Goal: Check status: Check status

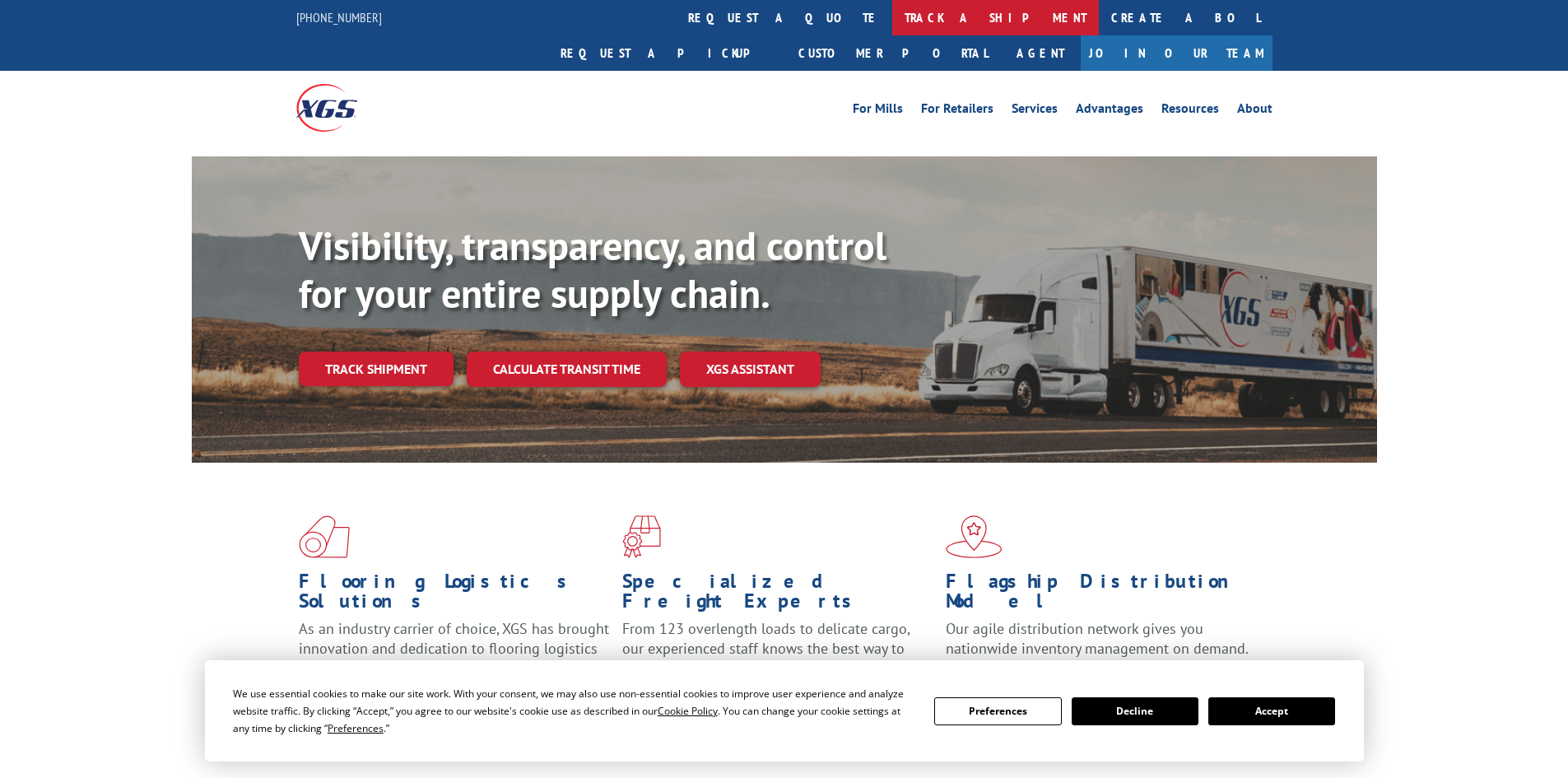
click at [892, 17] on link "track a shipment" at bounding box center [995, 17] width 207 height 36
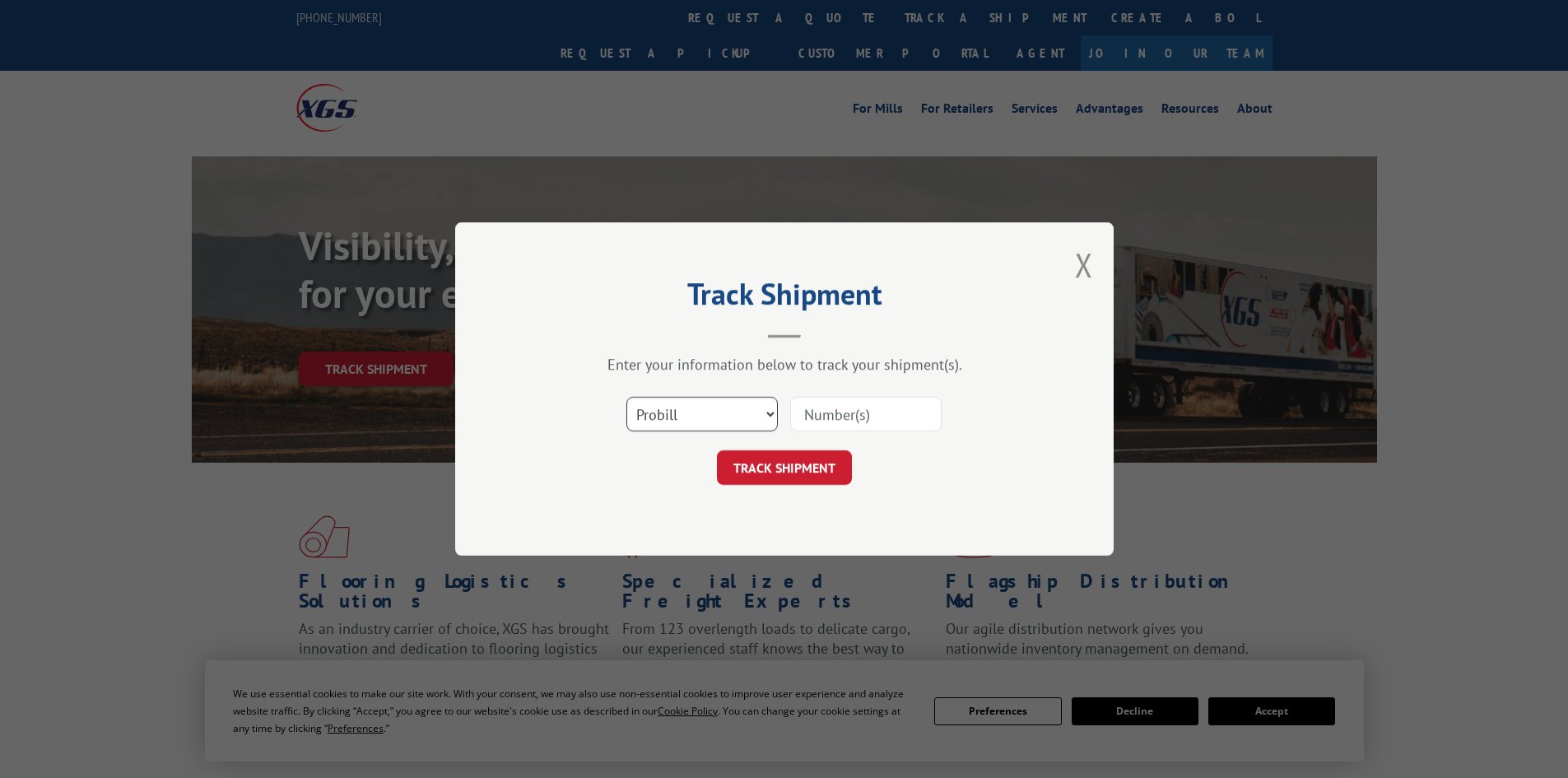
drag, startPoint x: 680, startPoint y: 411, endPoint x: 673, endPoint y: 426, distance: 16.6
click at [680, 412] on select "Select category... Probill BOL PO" at bounding box center [701, 414] width 151 height 35
select select "bol"
click at [626, 396] on select "Select category... Probill BOL PO" at bounding box center [701, 414] width 151 height 35
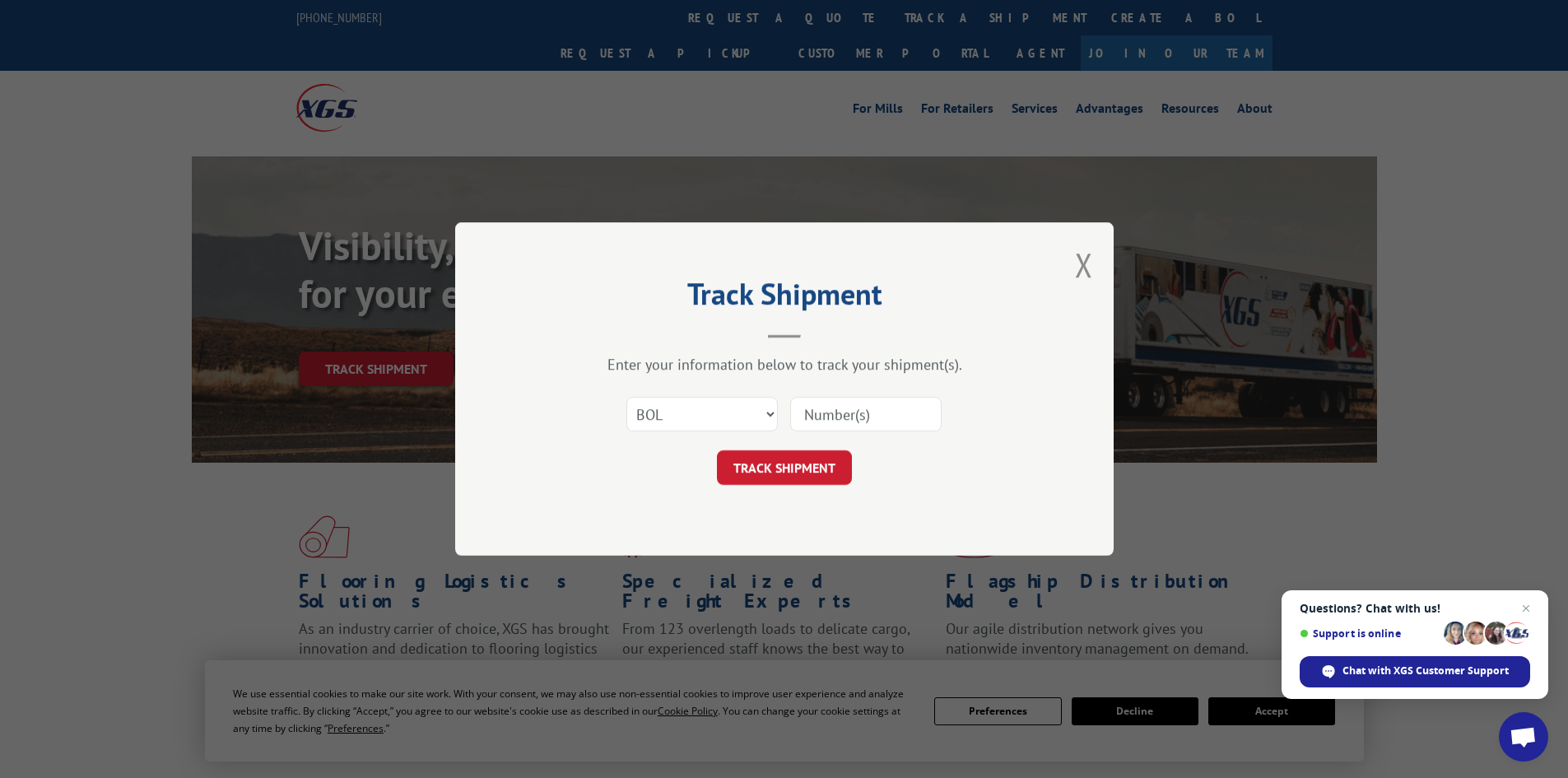
paste input "5418590"
type input "5418590"
click at [1526, 607] on span "Close chat" at bounding box center [1526, 609] width 21 height 21
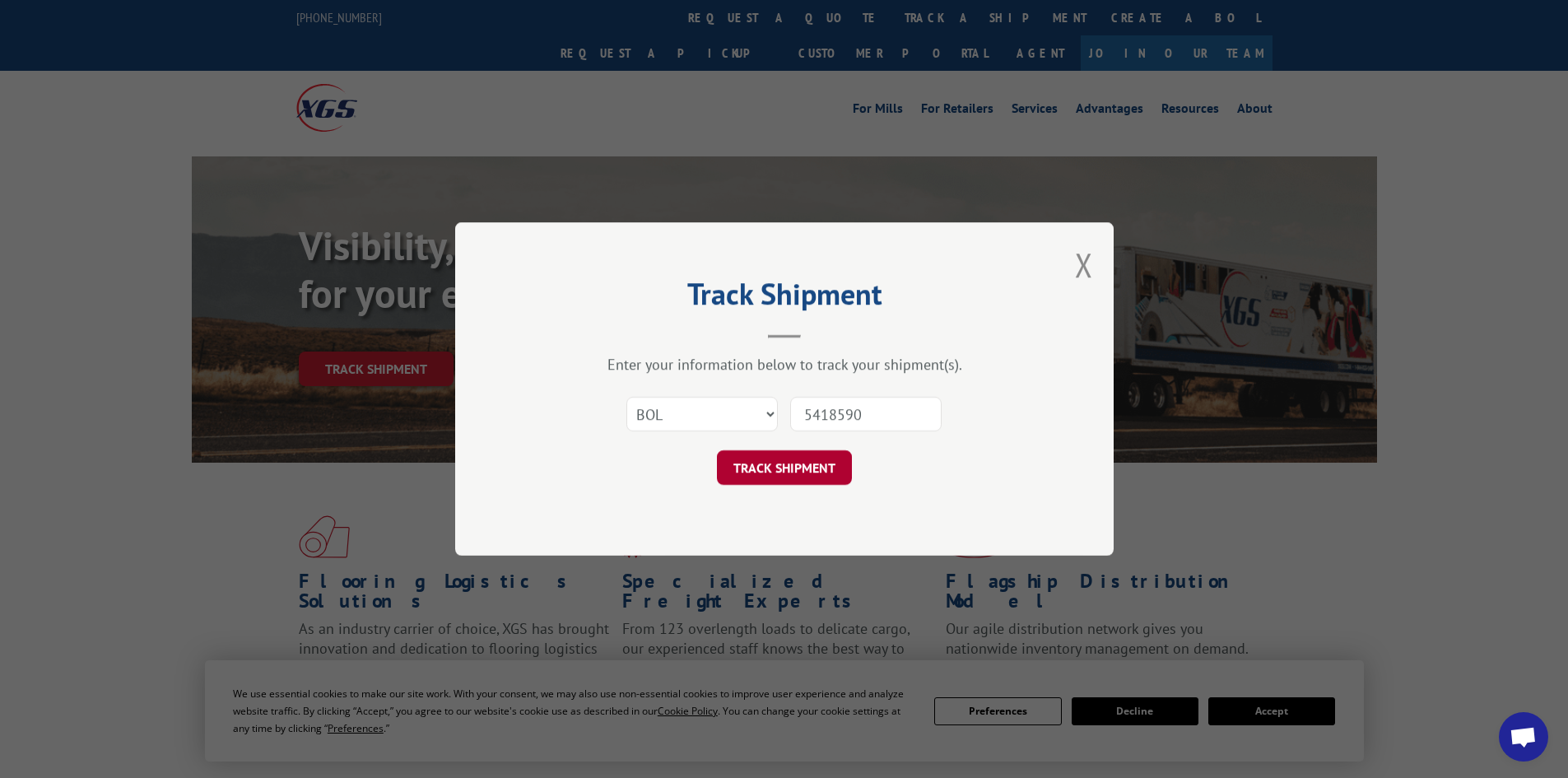
click at [761, 467] on button "TRACK SHIPMENT" at bounding box center [784, 468] width 135 height 35
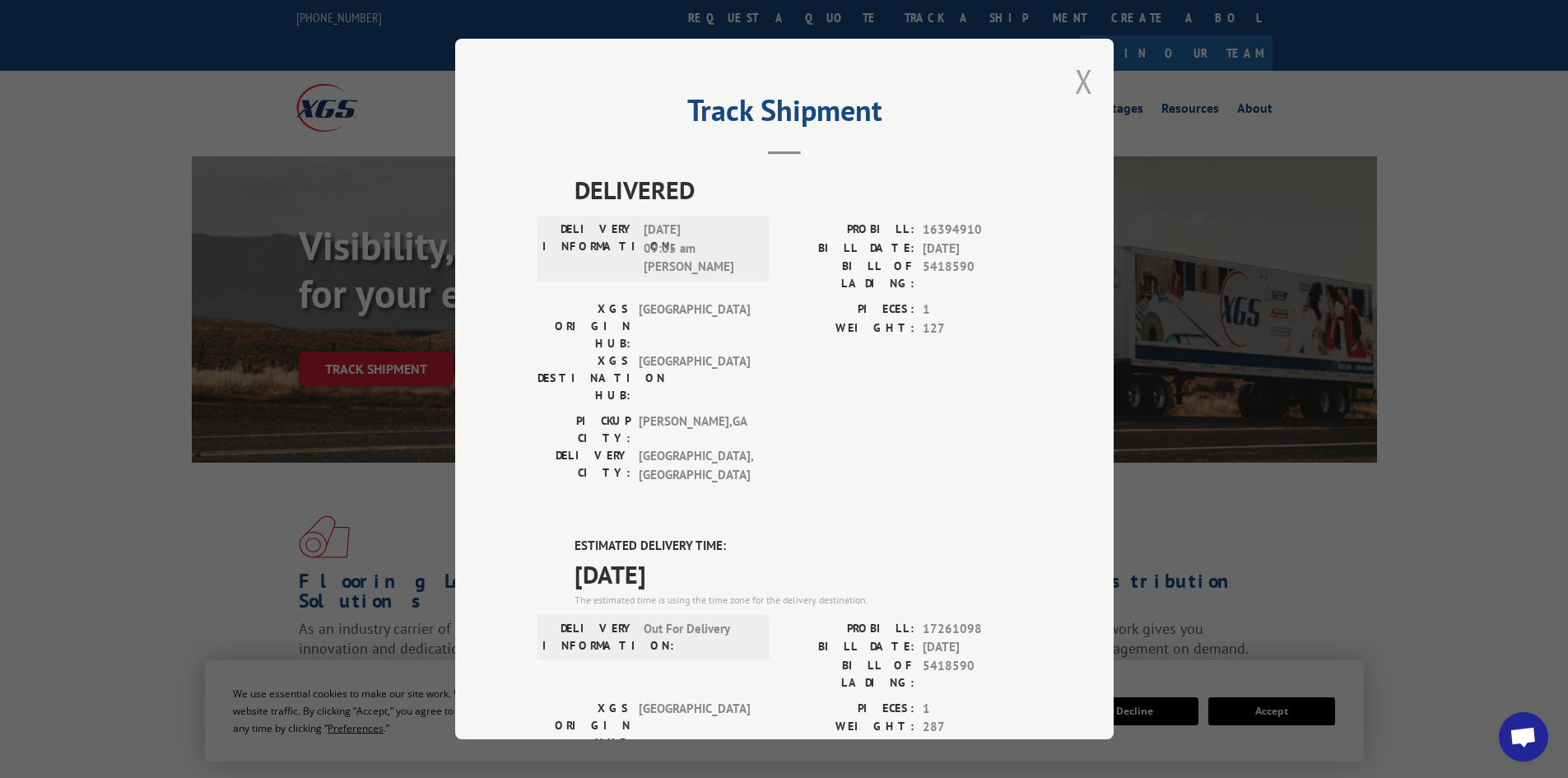
click at [1075, 88] on button "Close modal" at bounding box center [1083, 81] width 18 height 44
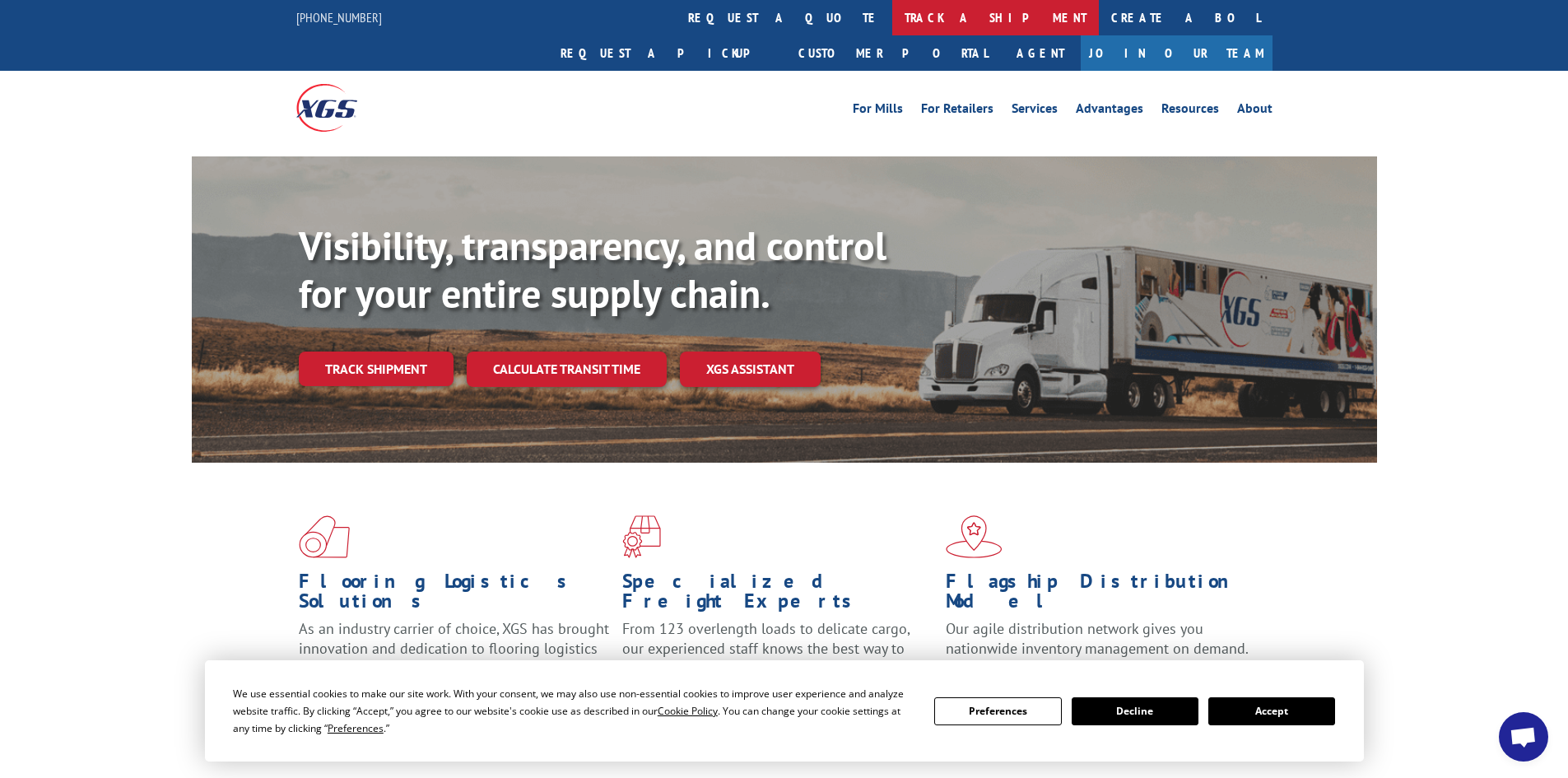
click at [892, 17] on link "track a shipment" at bounding box center [995, 17] width 207 height 36
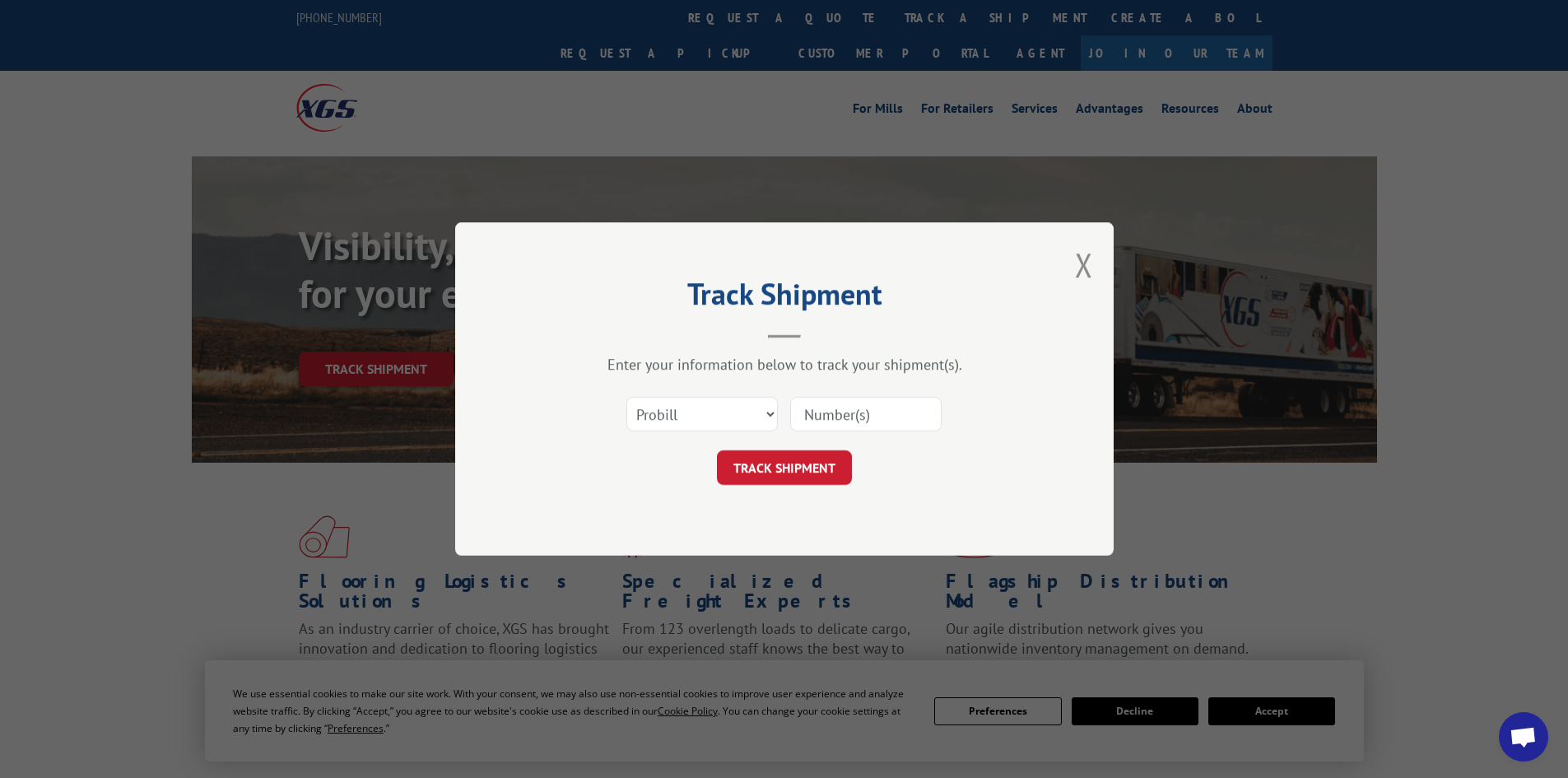
click at [677, 396] on div "Select category... Probill BOL PO" at bounding box center [702, 414] width 150 height 38
click at [653, 417] on select "Select category... Probill BOL PO" at bounding box center [701, 414] width 151 height 35
select select "po"
click at [626, 396] on select "Select category... Probill BOL PO" at bounding box center [701, 414] width 151 height 35
click at [824, 413] on input at bounding box center [865, 414] width 151 height 35
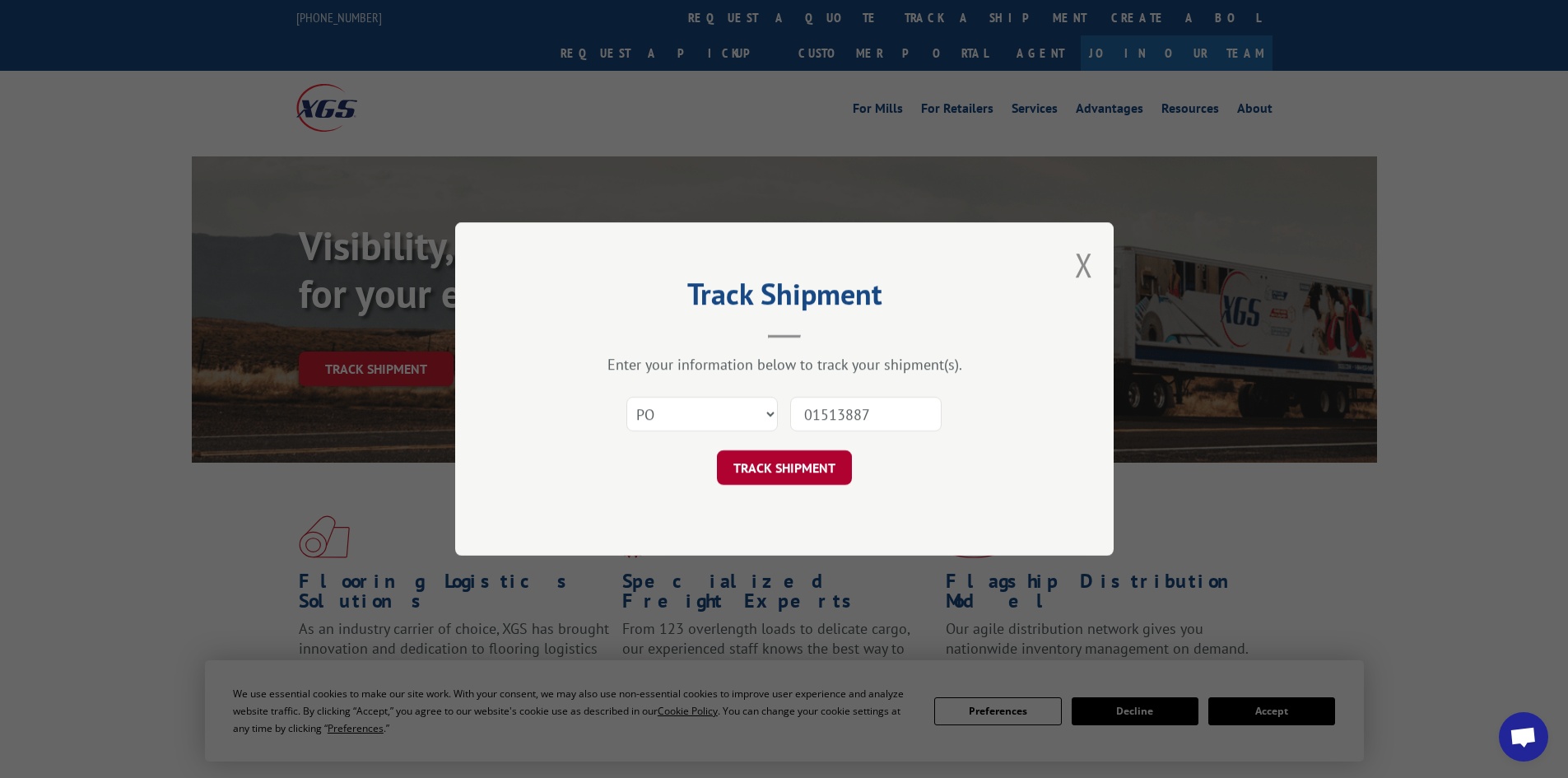
type input "01513887"
click at [776, 471] on button "TRACK SHIPMENT" at bounding box center [784, 468] width 135 height 35
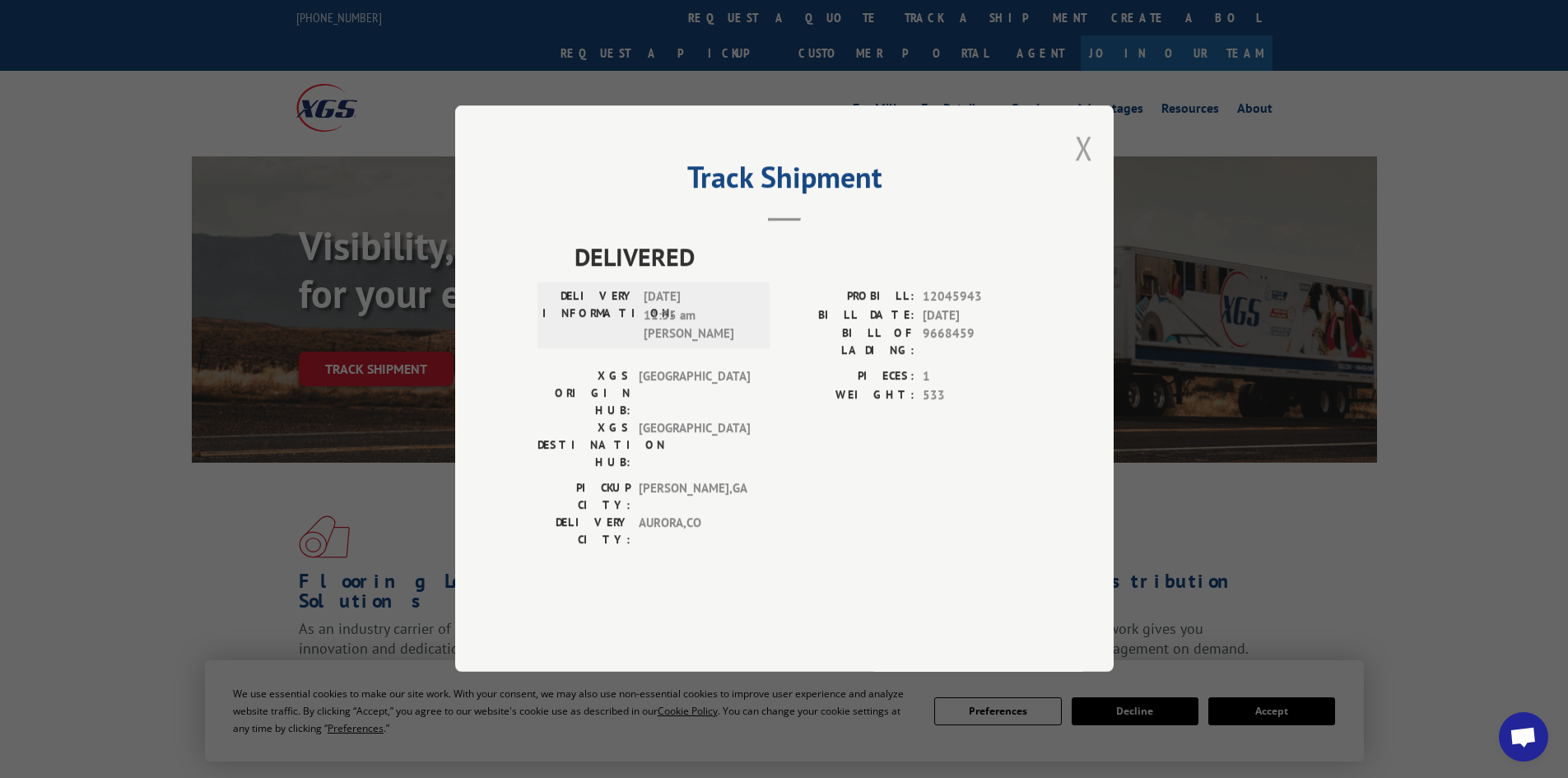
click at [1078, 169] on button "Close modal" at bounding box center [1083, 148] width 18 height 44
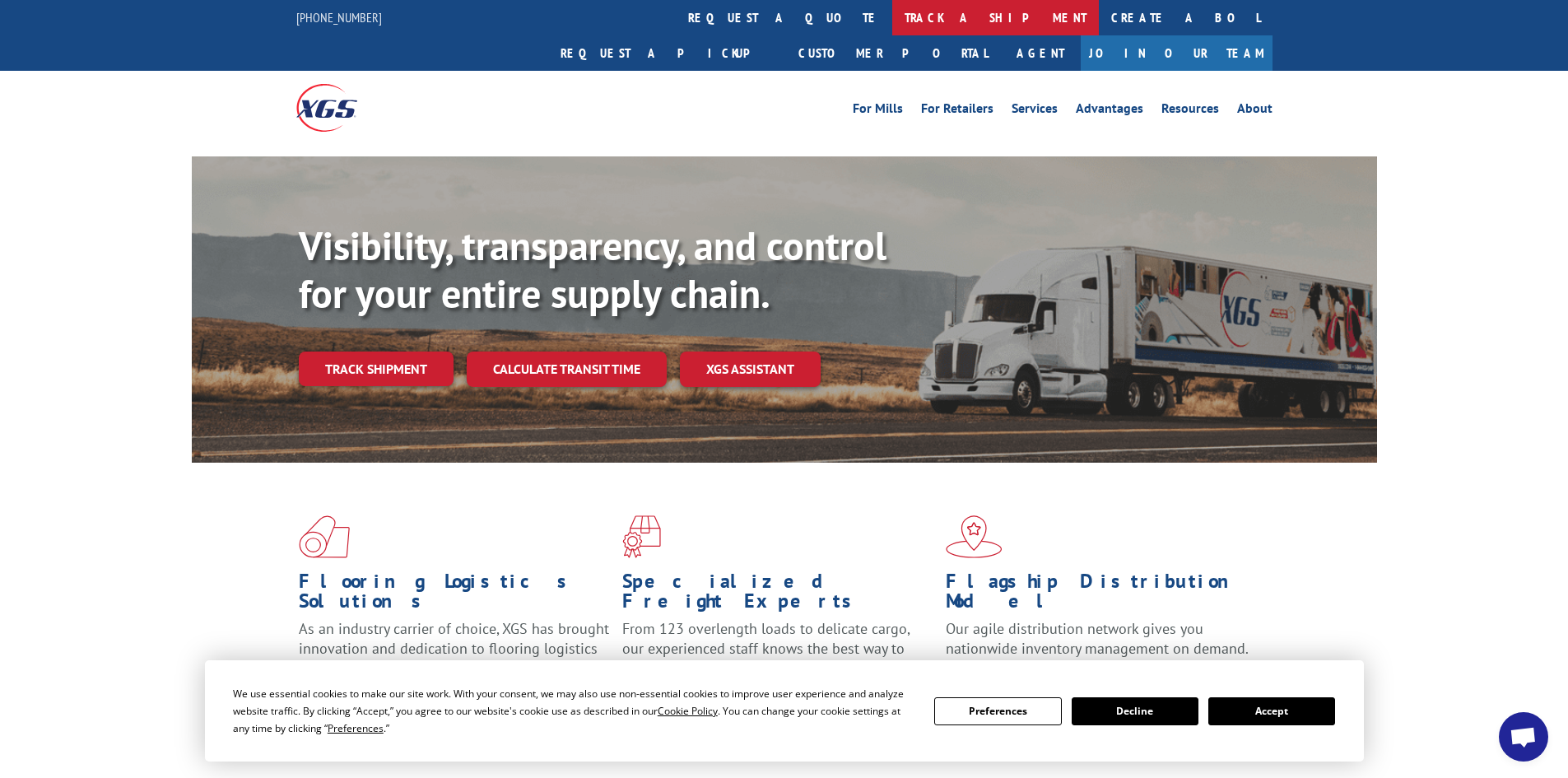
click at [892, 16] on link "track a shipment" at bounding box center [995, 17] width 207 height 36
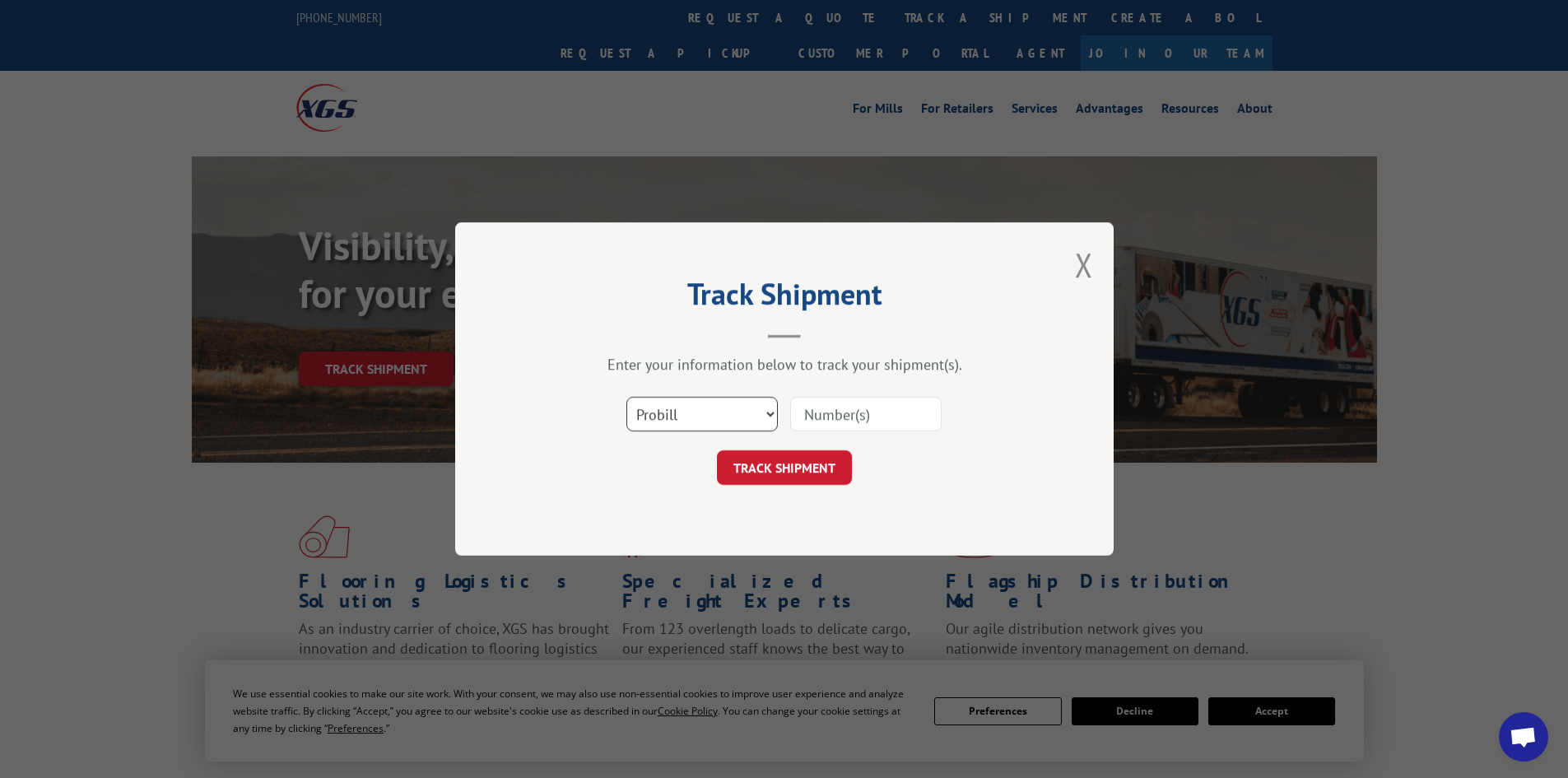
click at [684, 416] on select "Select category... Probill BOL PO" at bounding box center [701, 414] width 151 height 35
select select "po"
click at [626, 396] on select "Select category... Probill BOL PO" at bounding box center [701, 414] width 151 height 35
click at [873, 410] on input at bounding box center [865, 414] width 151 height 35
type input "01513903"
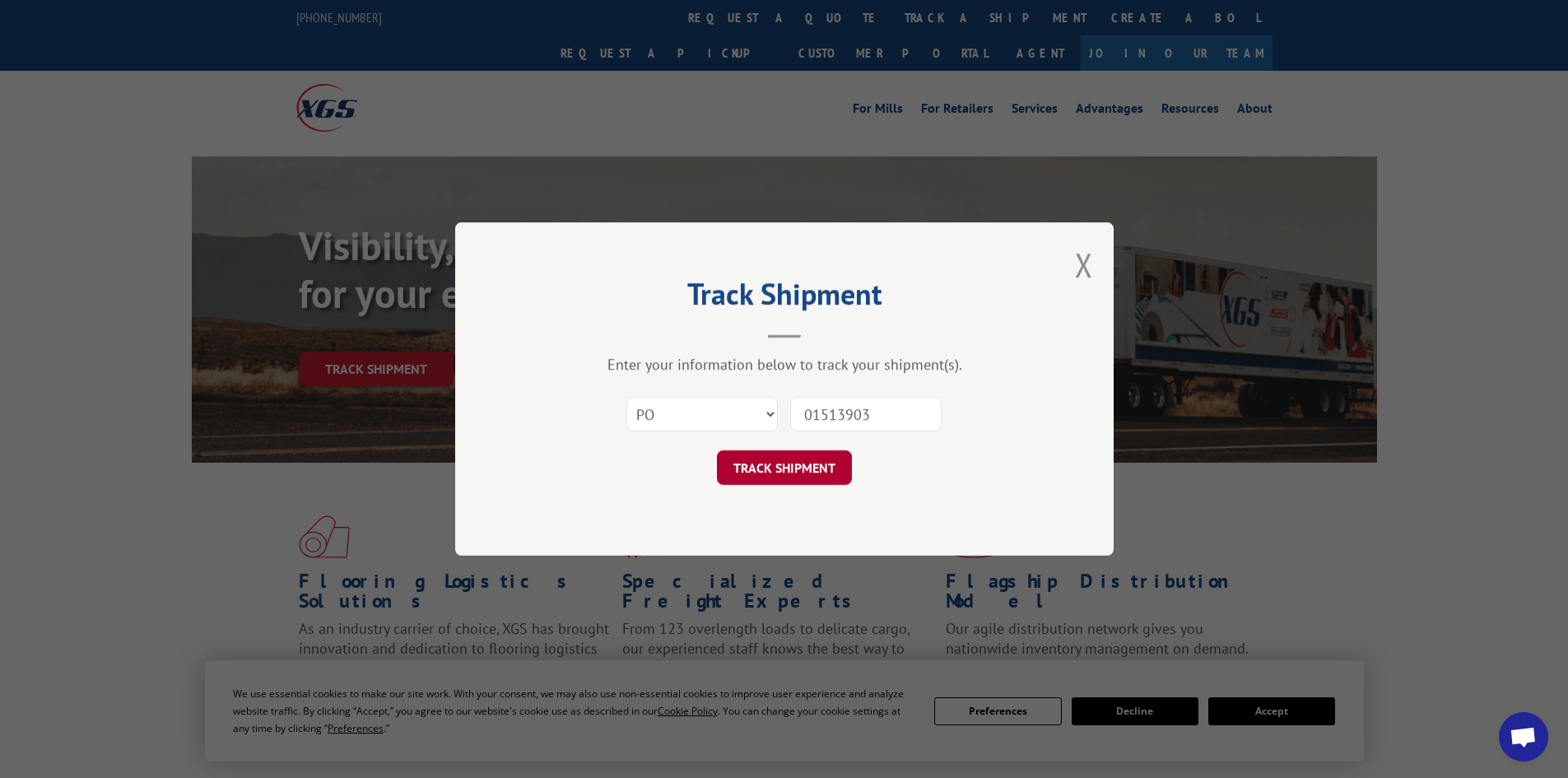
click at [775, 473] on button "TRACK SHIPMENT" at bounding box center [784, 468] width 135 height 35
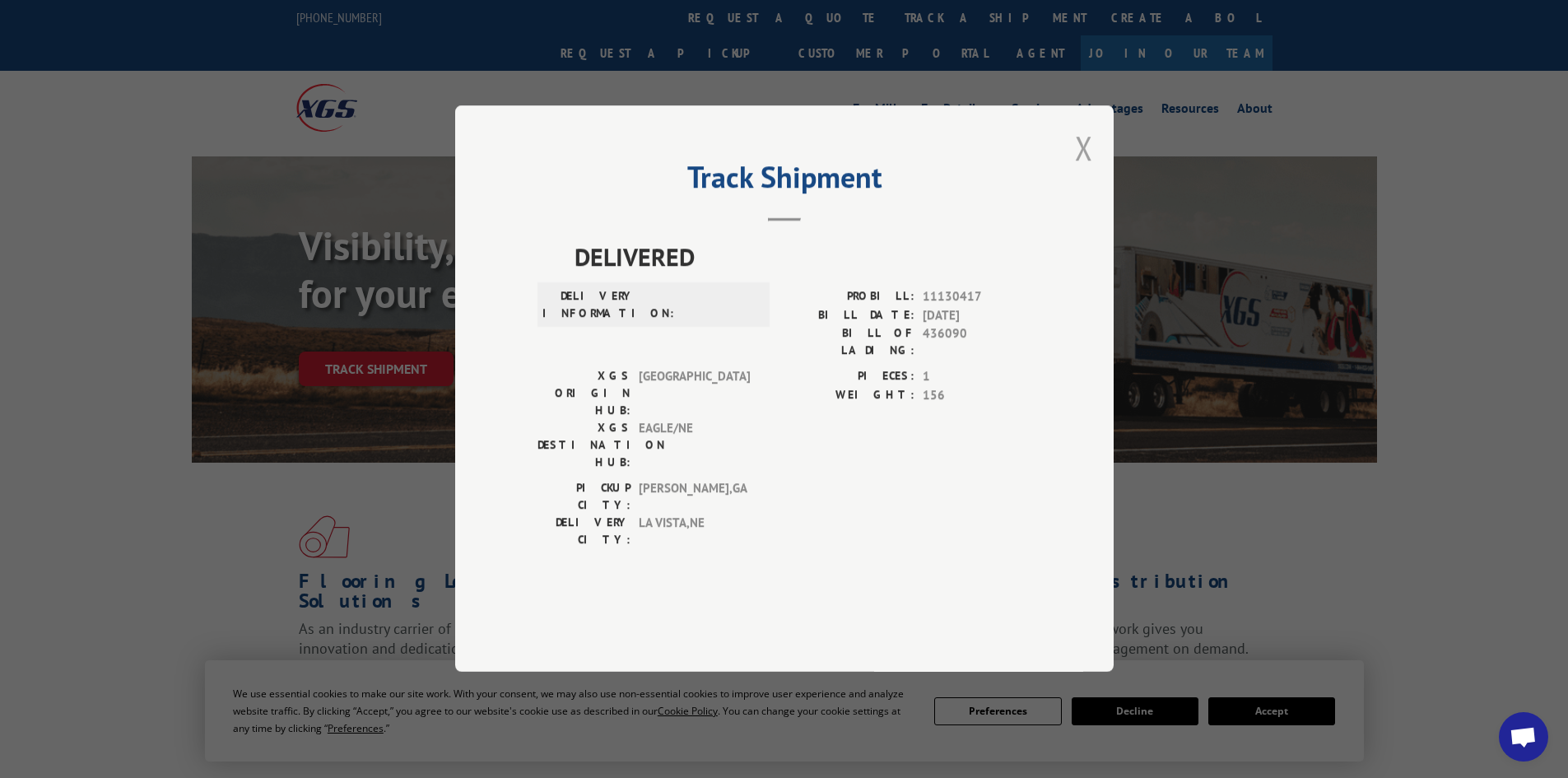
click at [1079, 169] on button "Close modal" at bounding box center [1083, 148] width 18 height 44
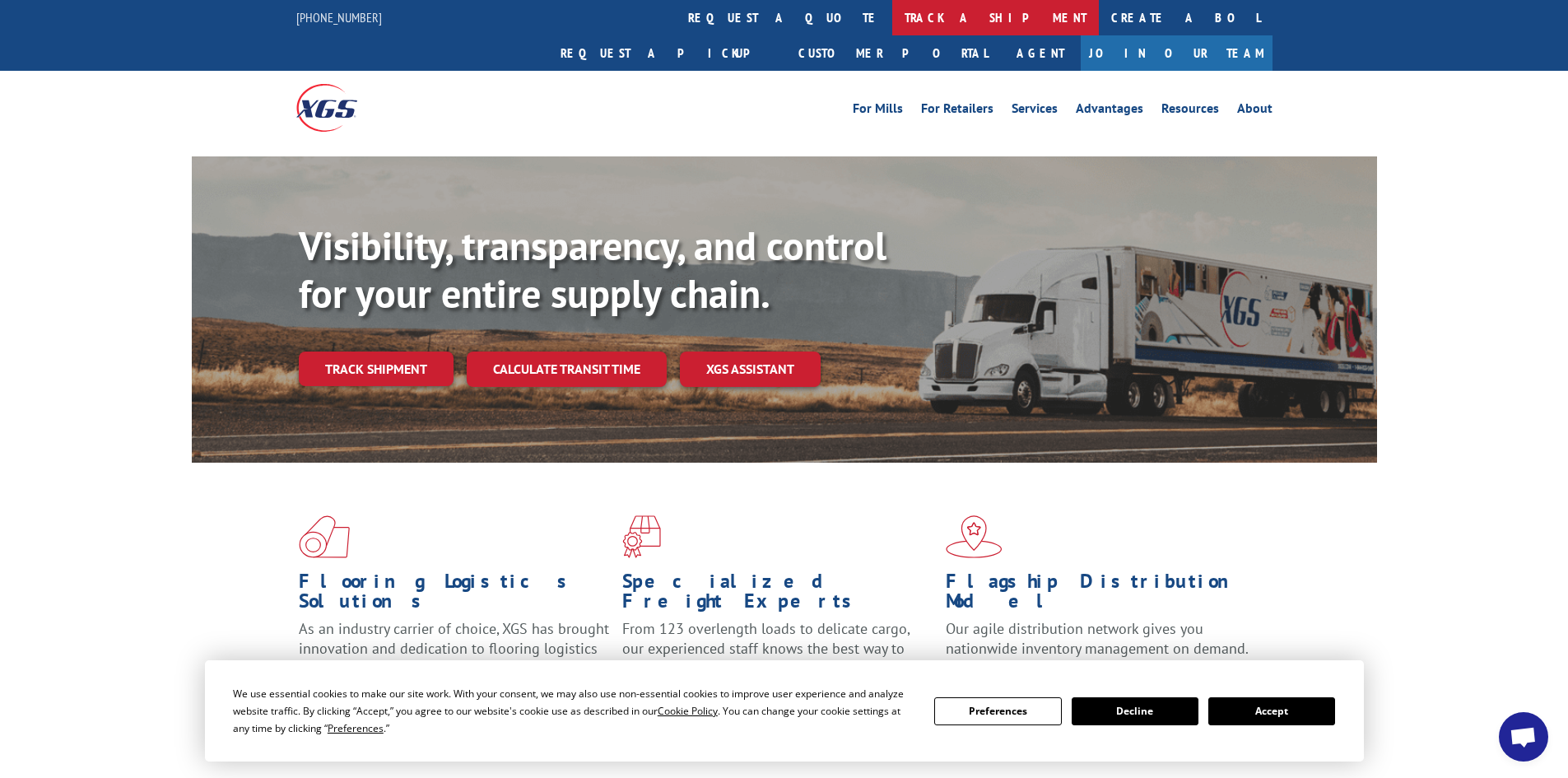
click at [892, 22] on link "track a shipment" at bounding box center [995, 17] width 207 height 36
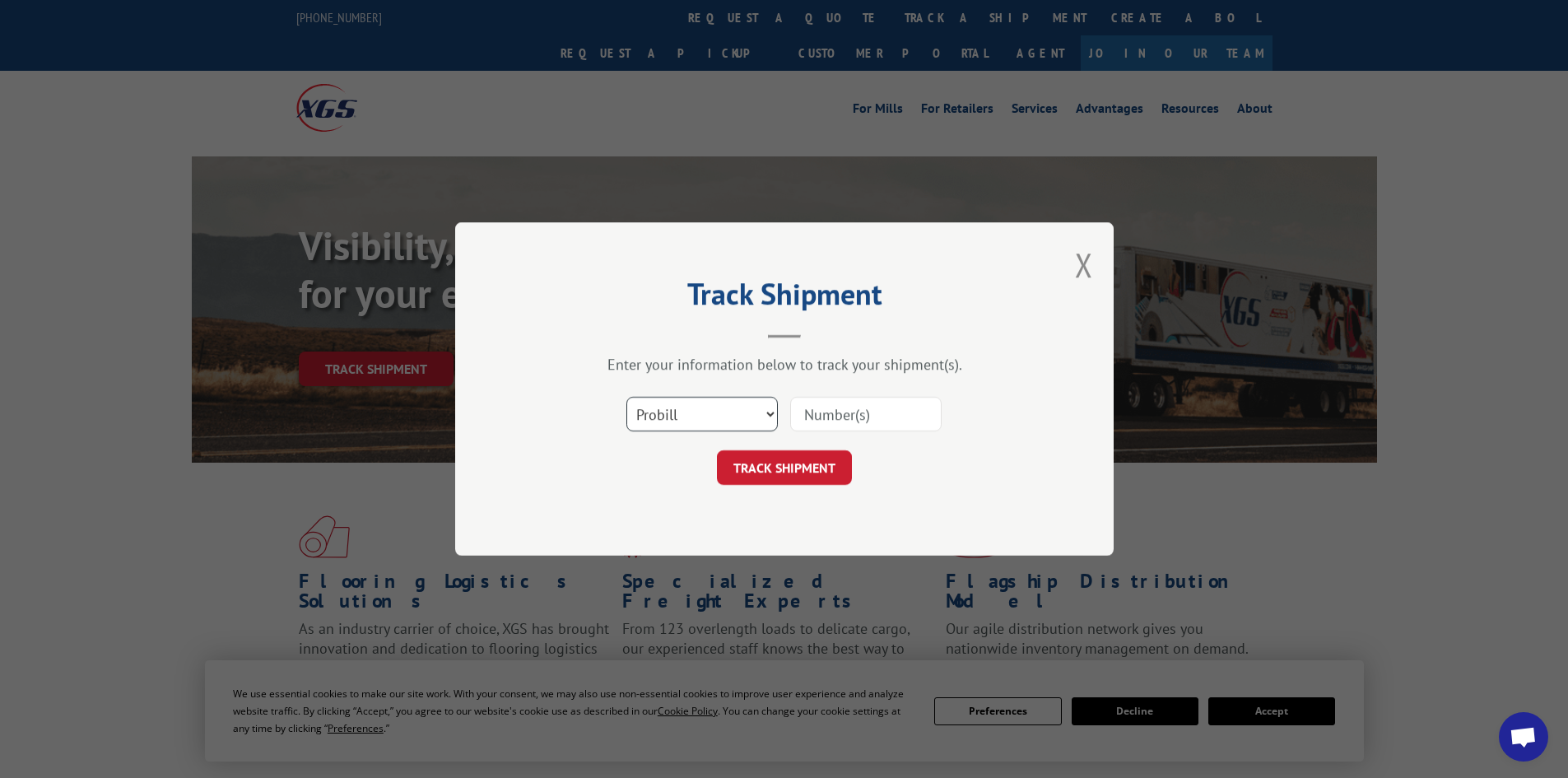
click at [650, 417] on select "Select category... Probill BOL PO" at bounding box center [701, 414] width 151 height 35
select select "po"
click at [626, 396] on select "Select category... Probill BOL PO" at bounding box center [701, 414] width 151 height 35
drag, startPoint x: 840, startPoint y: 415, endPoint x: 848, endPoint y: 411, distance: 8.9
click at [845, 412] on input at bounding box center [865, 414] width 151 height 35
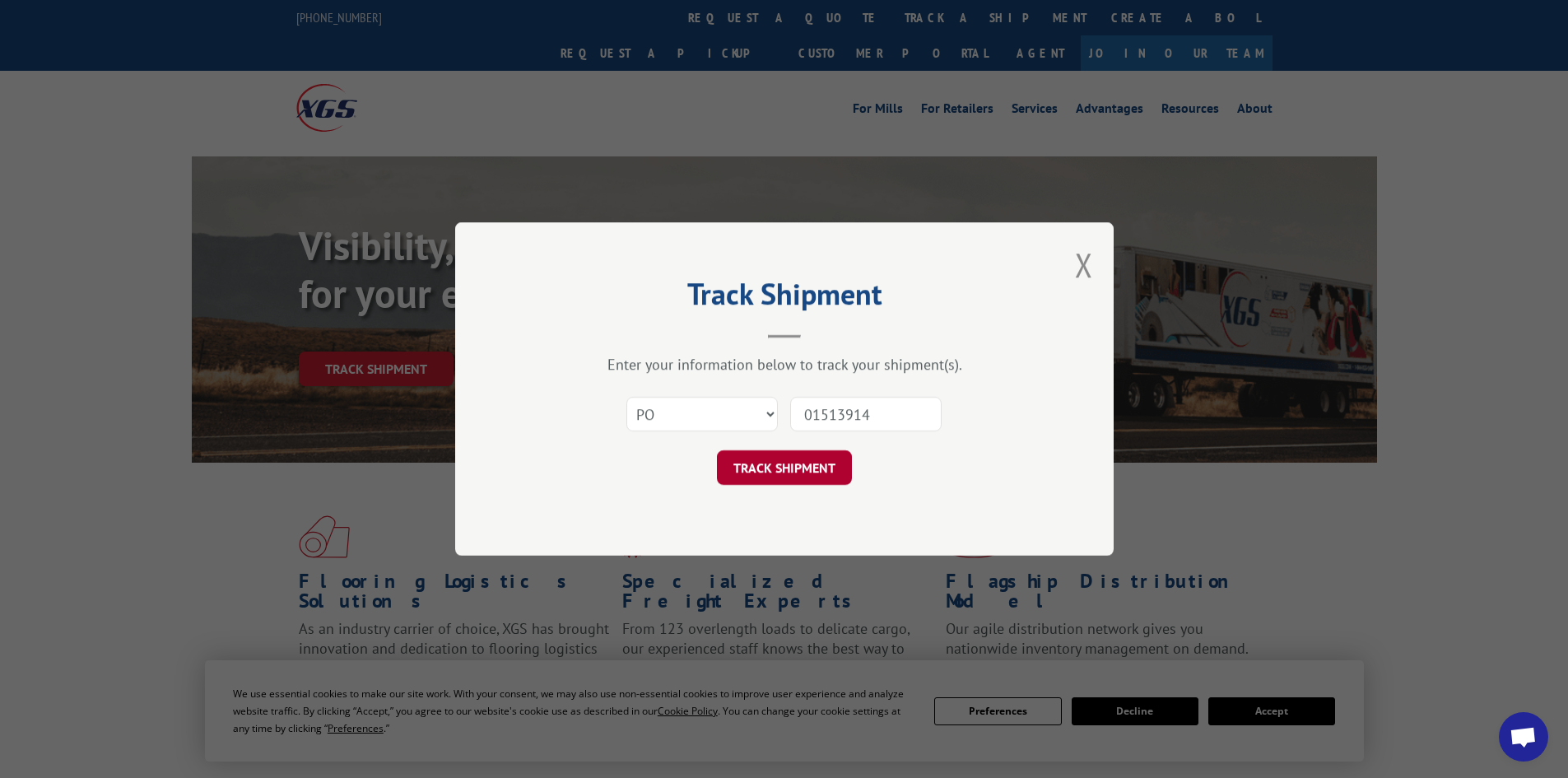
type input "01513914"
click at [794, 463] on button "TRACK SHIPMENT" at bounding box center [784, 468] width 135 height 35
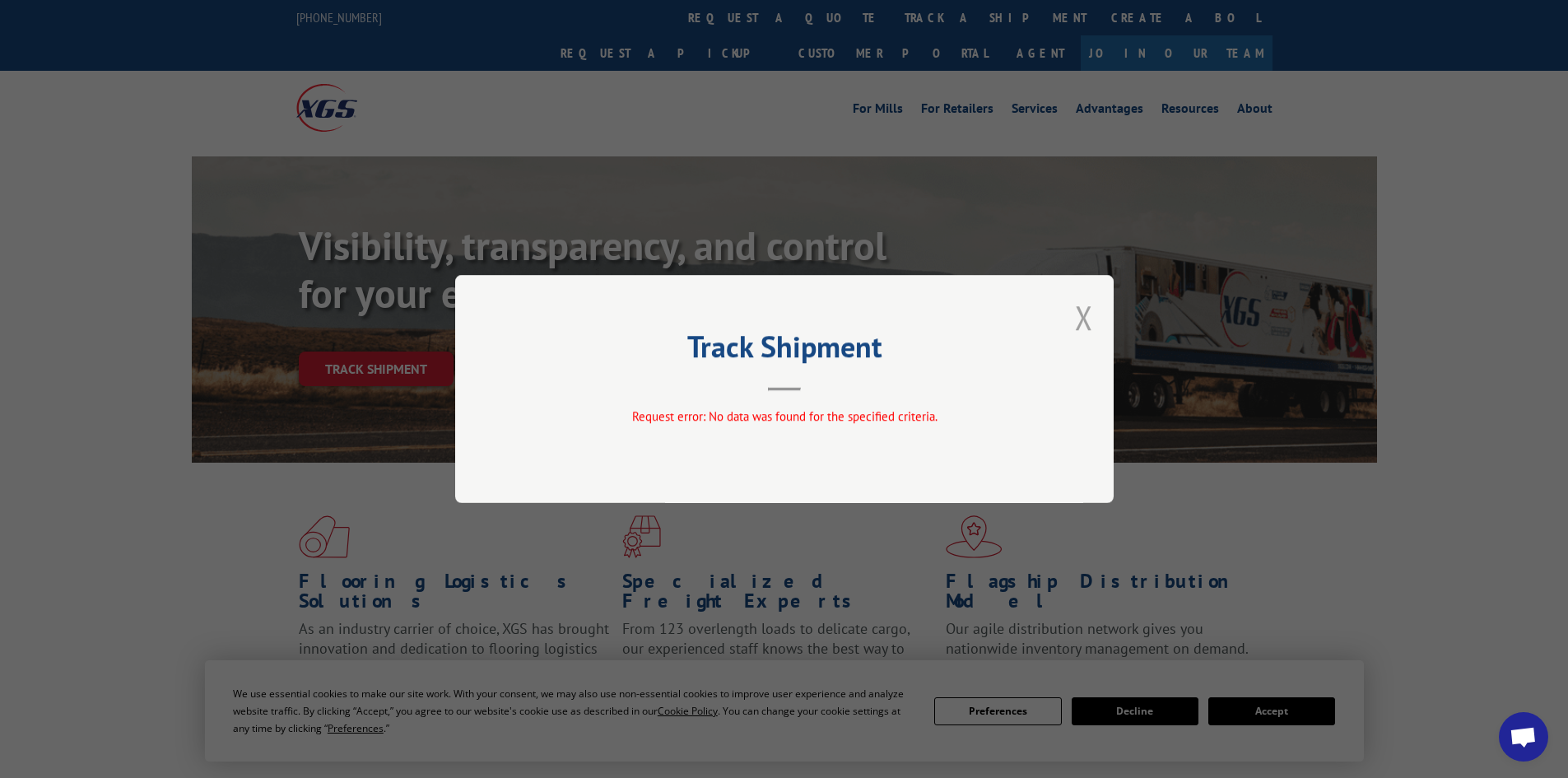
click at [1087, 320] on button "Close modal" at bounding box center [1083, 317] width 18 height 44
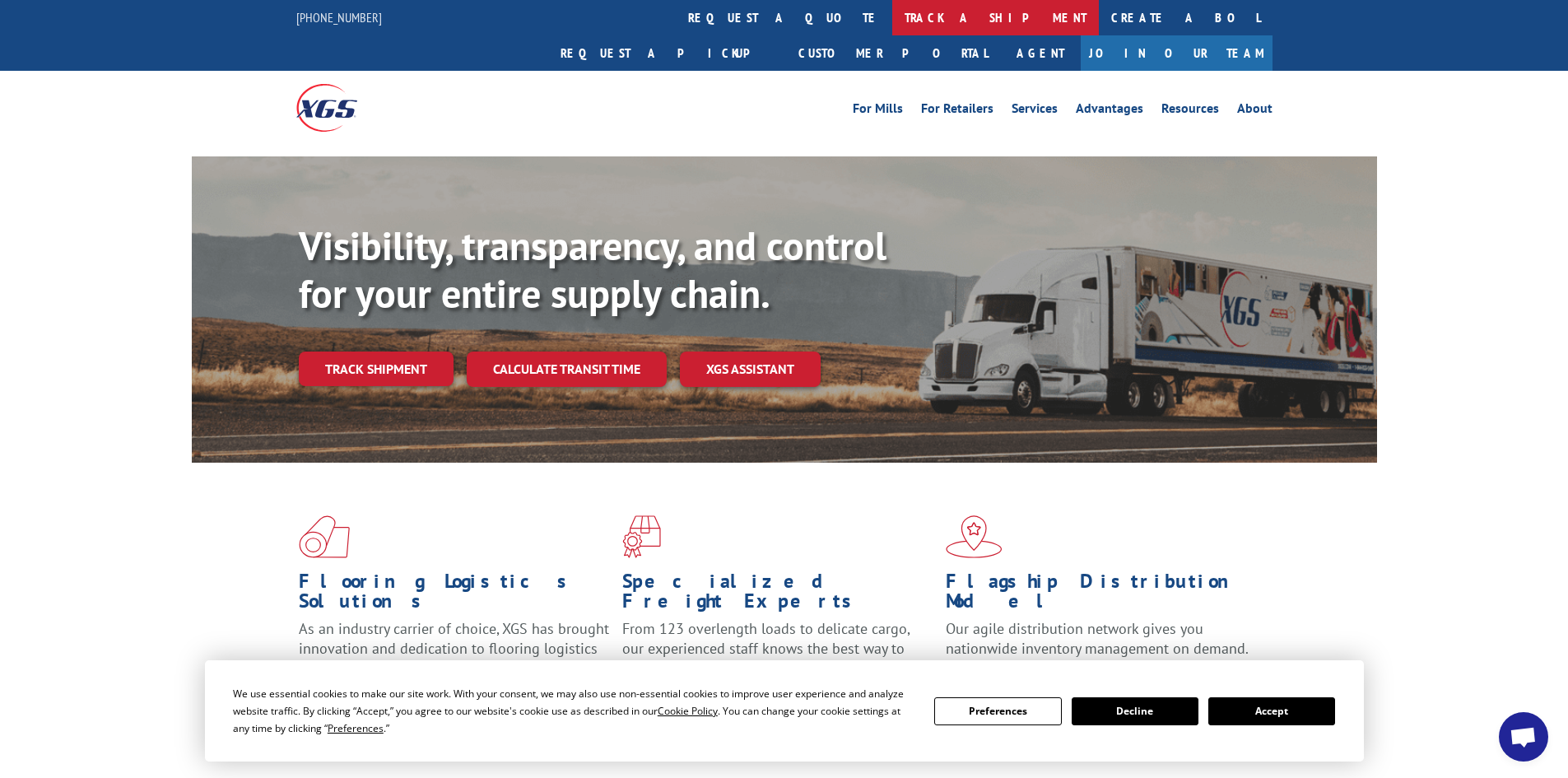
click at [892, 22] on link "track a shipment" at bounding box center [995, 17] width 207 height 36
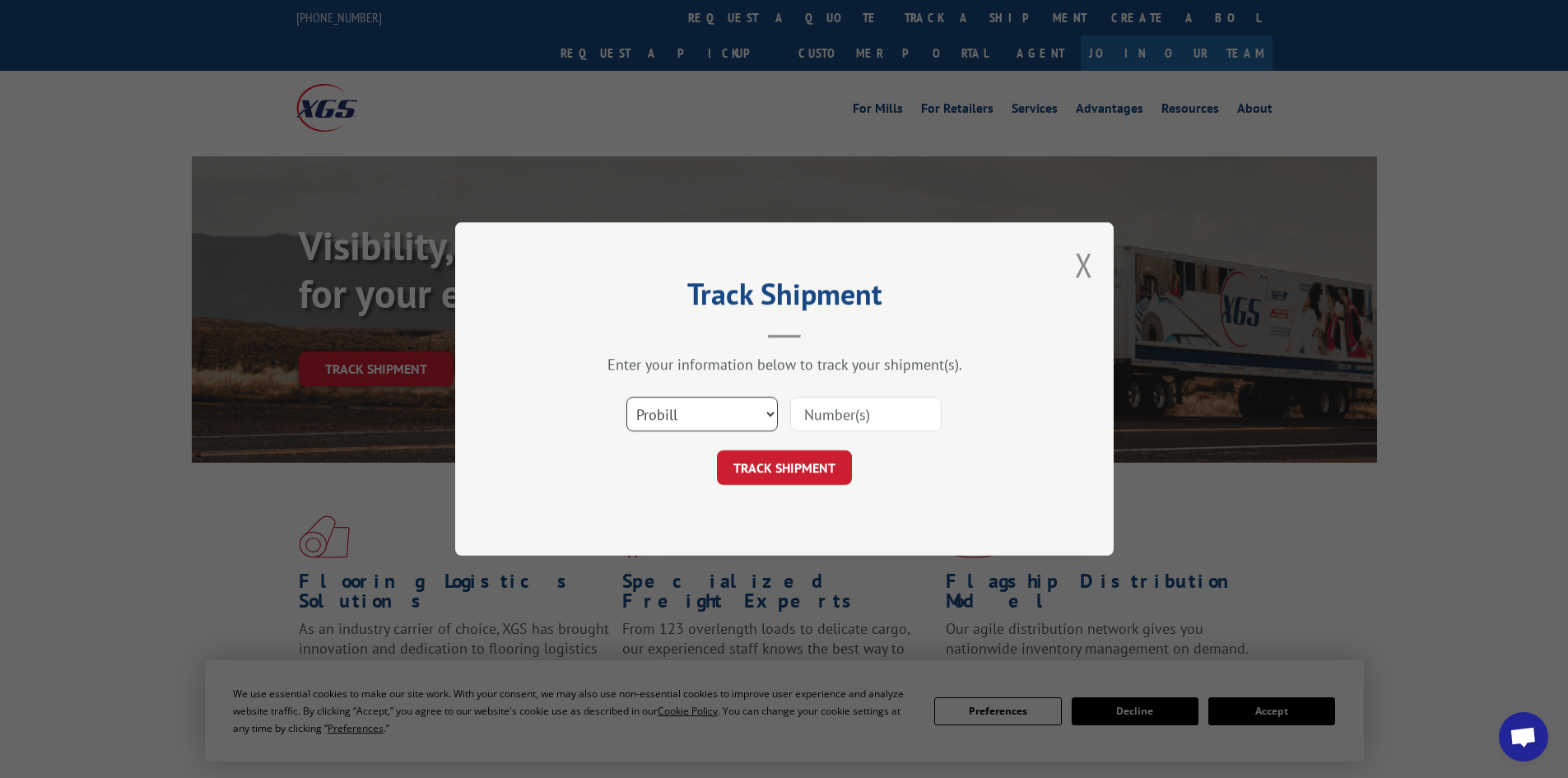
click at [664, 410] on select "Select category... Probill BOL PO" at bounding box center [701, 414] width 151 height 35
select select "bol"
click at [626, 396] on select "Select category... Probill BOL PO" at bounding box center [701, 414] width 151 height 35
click at [836, 408] on input at bounding box center [865, 414] width 151 height 35
type input "5433266"
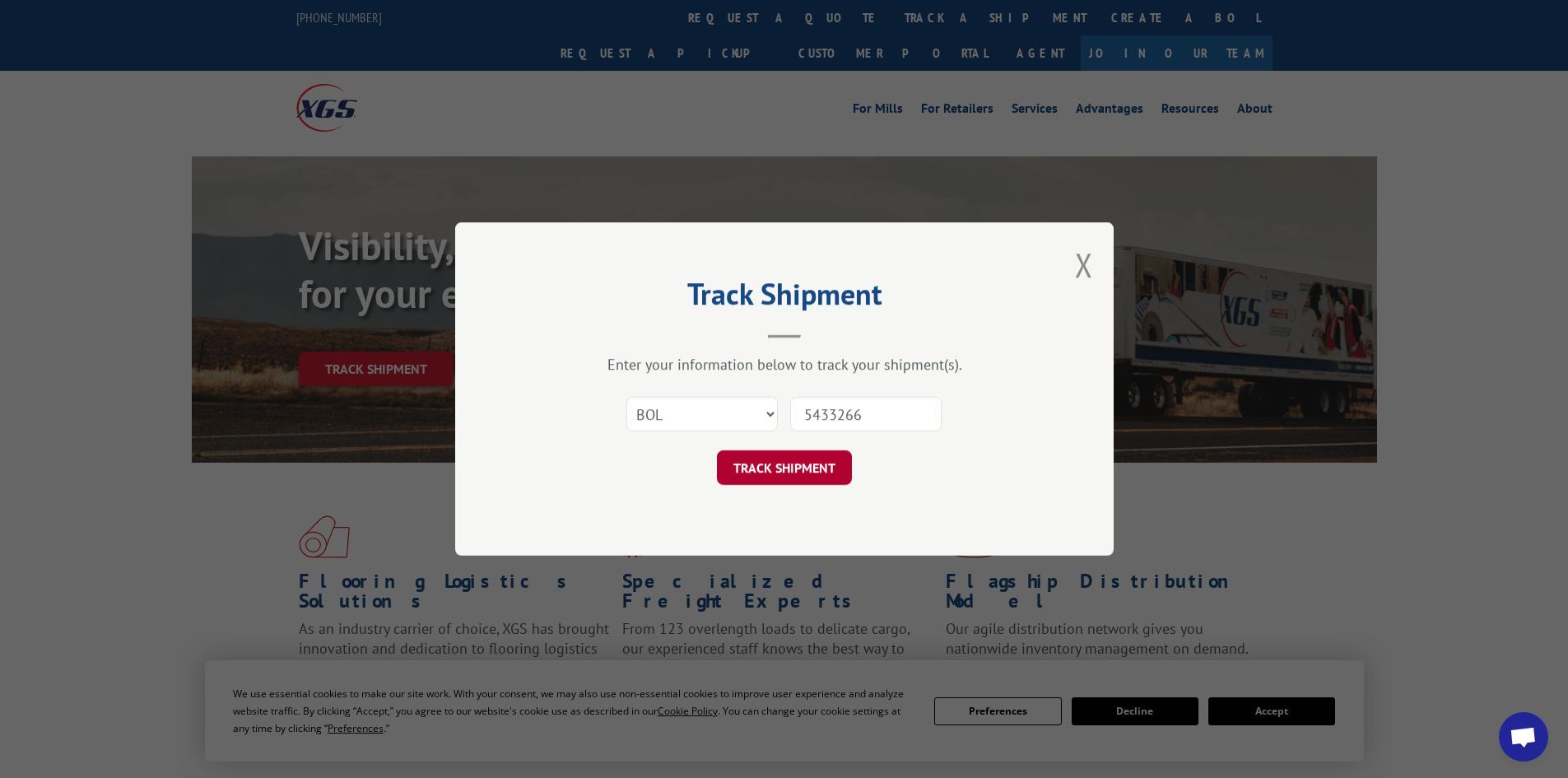
click at [788, 479] on button "TRACK SHIPMENT" at bounding box center [784, 468] width 135 height 35
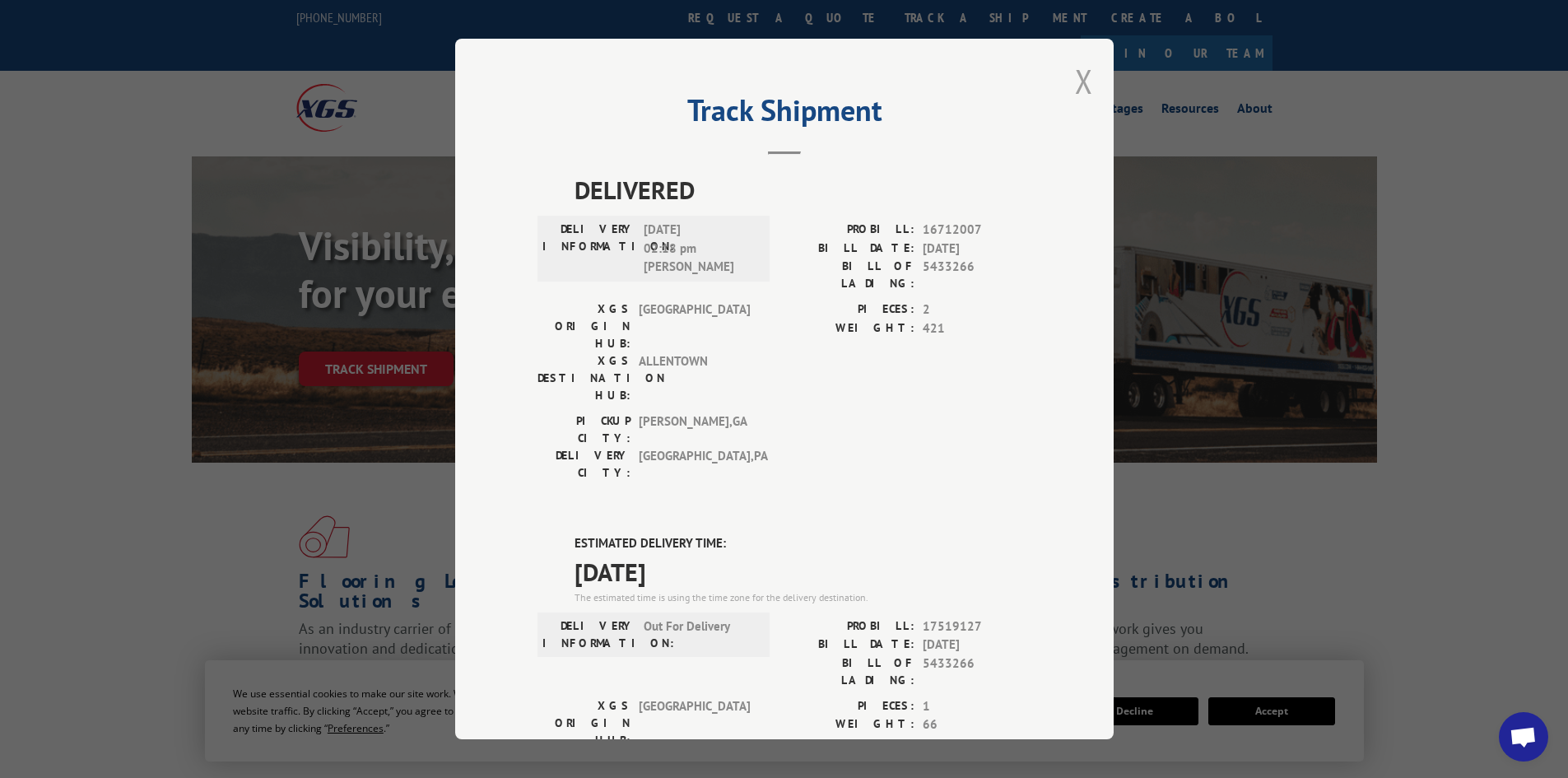
click at [1076, 86] on button "Close modal" at bounding box center [1083, 81] width 18 height 44
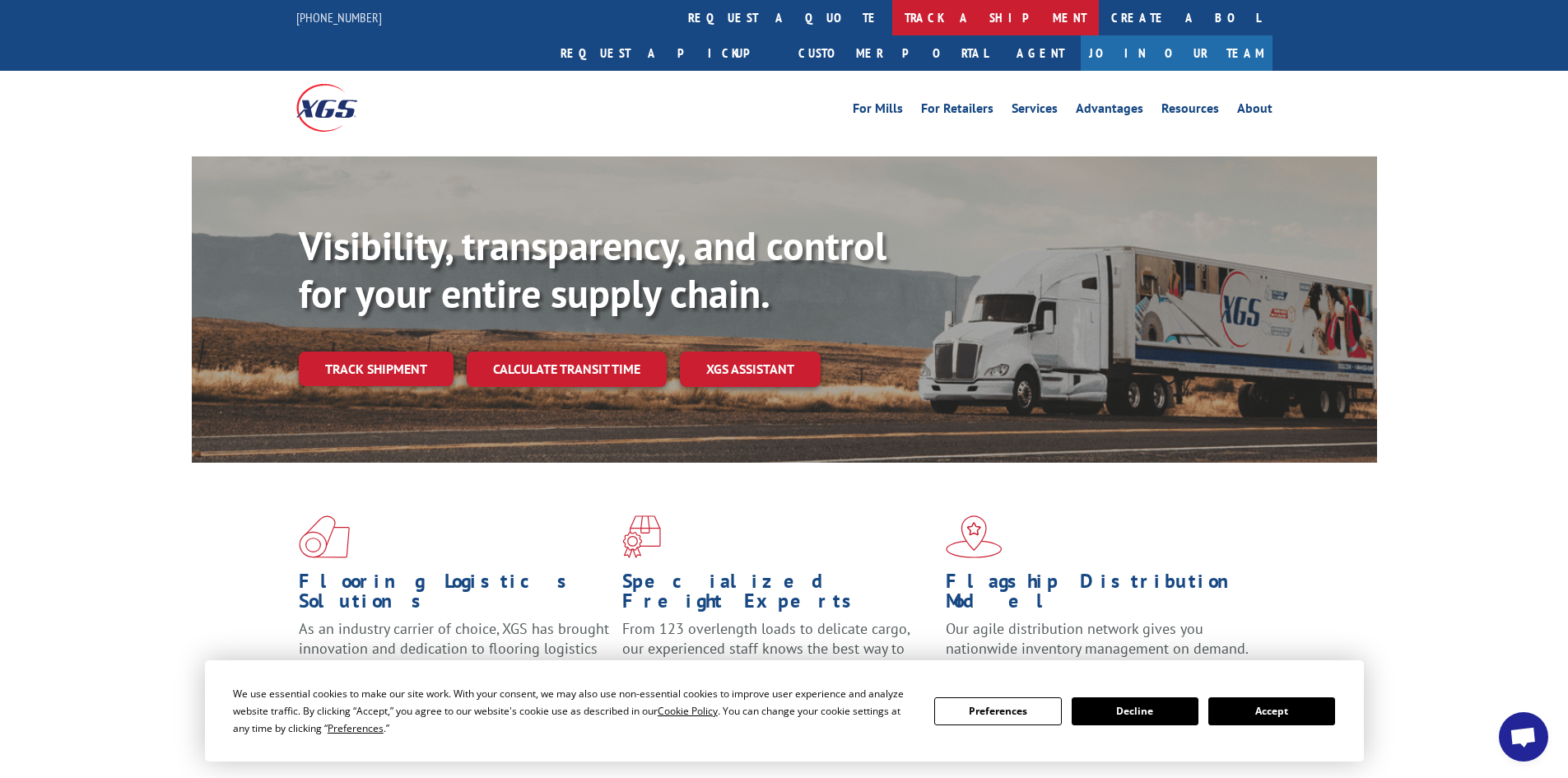
click at [892, 18] on link "track a shipment" at bounding box center [995, 17] width 207 height 36
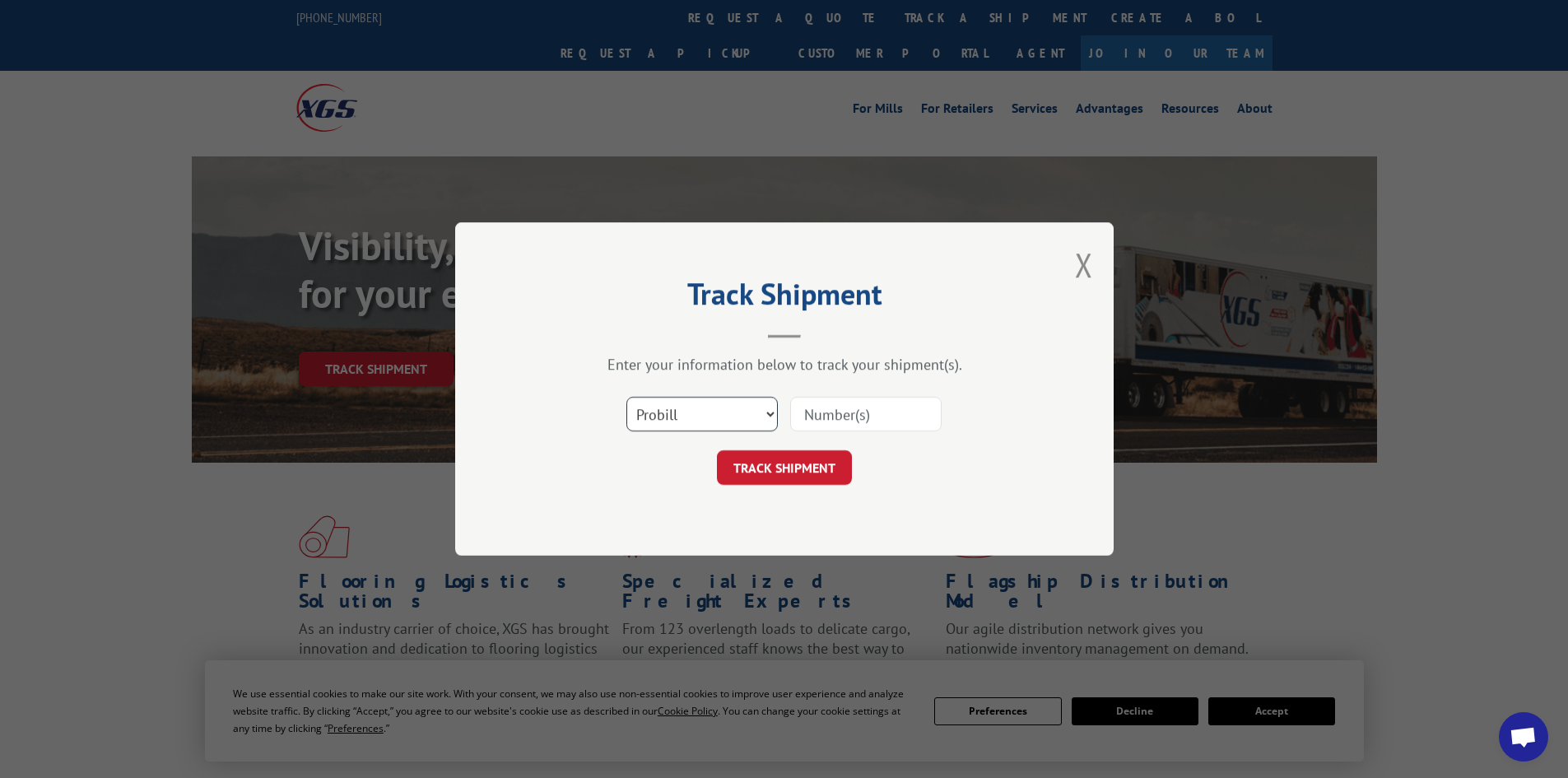
click at [677, 413] on select "Select category... Probill BOL PO" at bounding box center [701, 414] width 151 height 35
select select "bol"
click at [626, 396] on select "Select category... Probill BOL PO" at bounding box center [701, 414] width 151 height 35
click at [820, 410] on input at bounding box center [865, 414] width 151 height 35
type input "5460508"
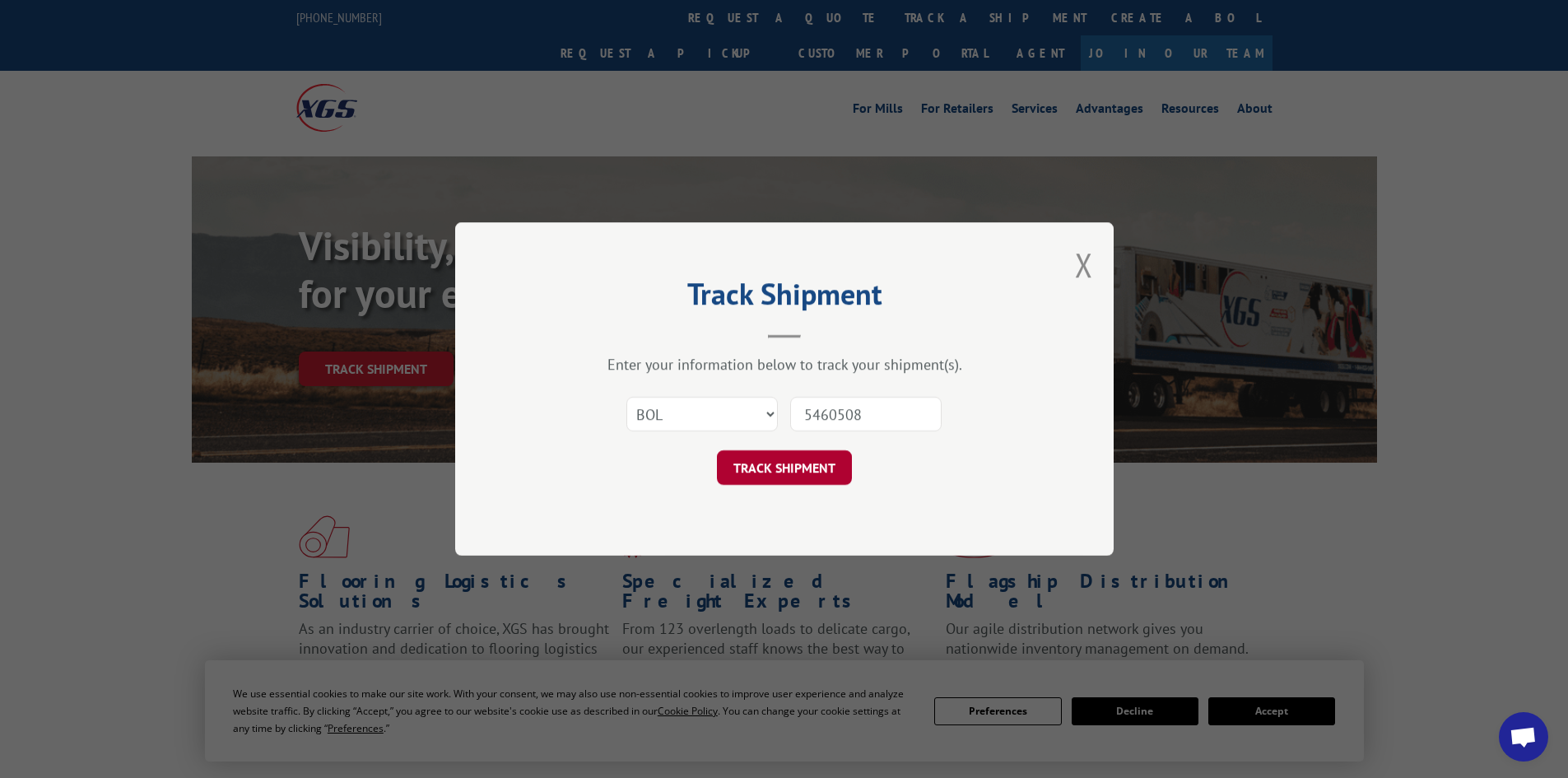
click at [798, 470] on button "TRACK SHIPMENT" at bounding box center [784, 468] width 135 height 35
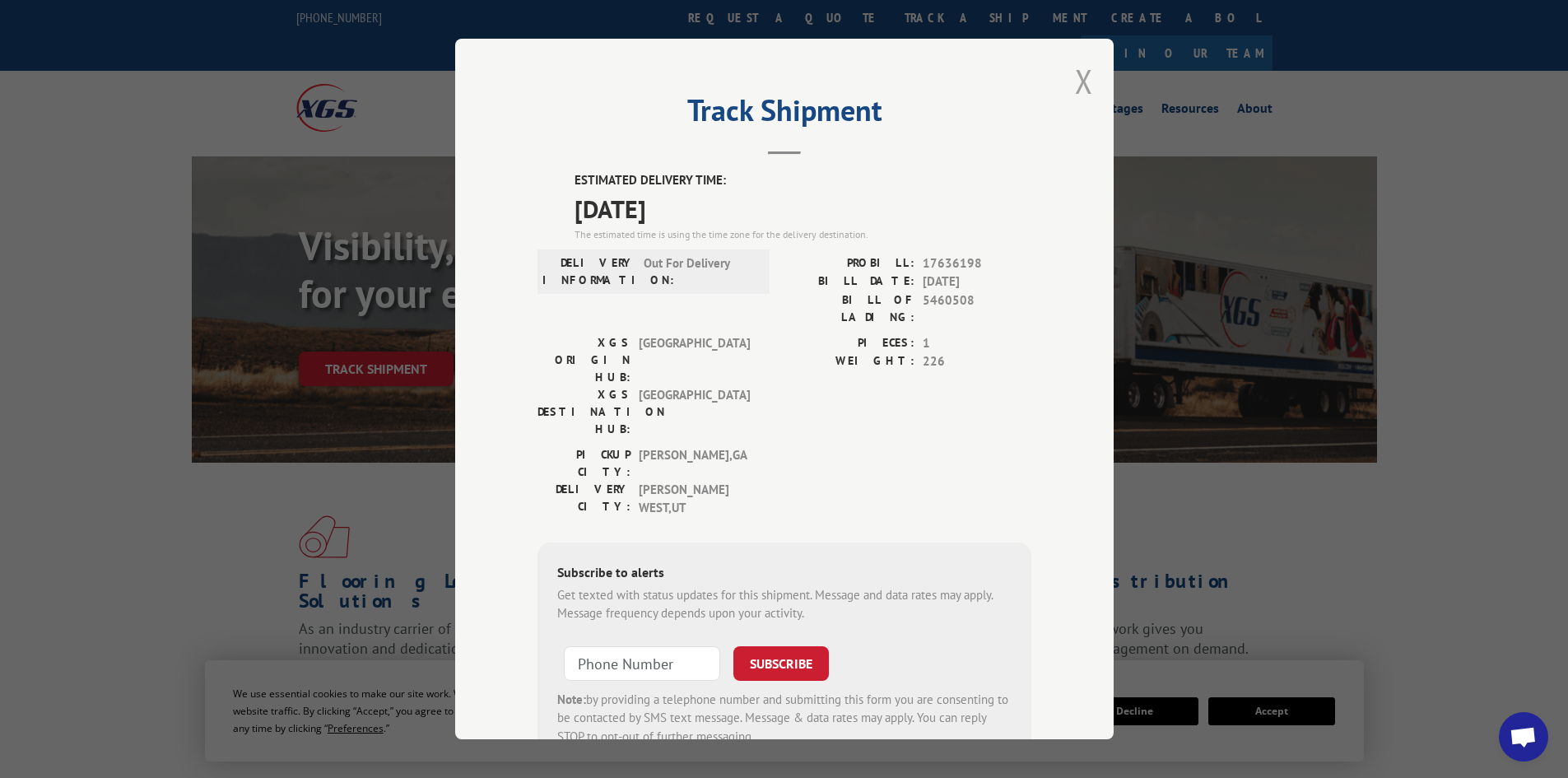
click at [1083, 76] on button "Close modal" at bounding box center [1083, 81] width 18 height 44
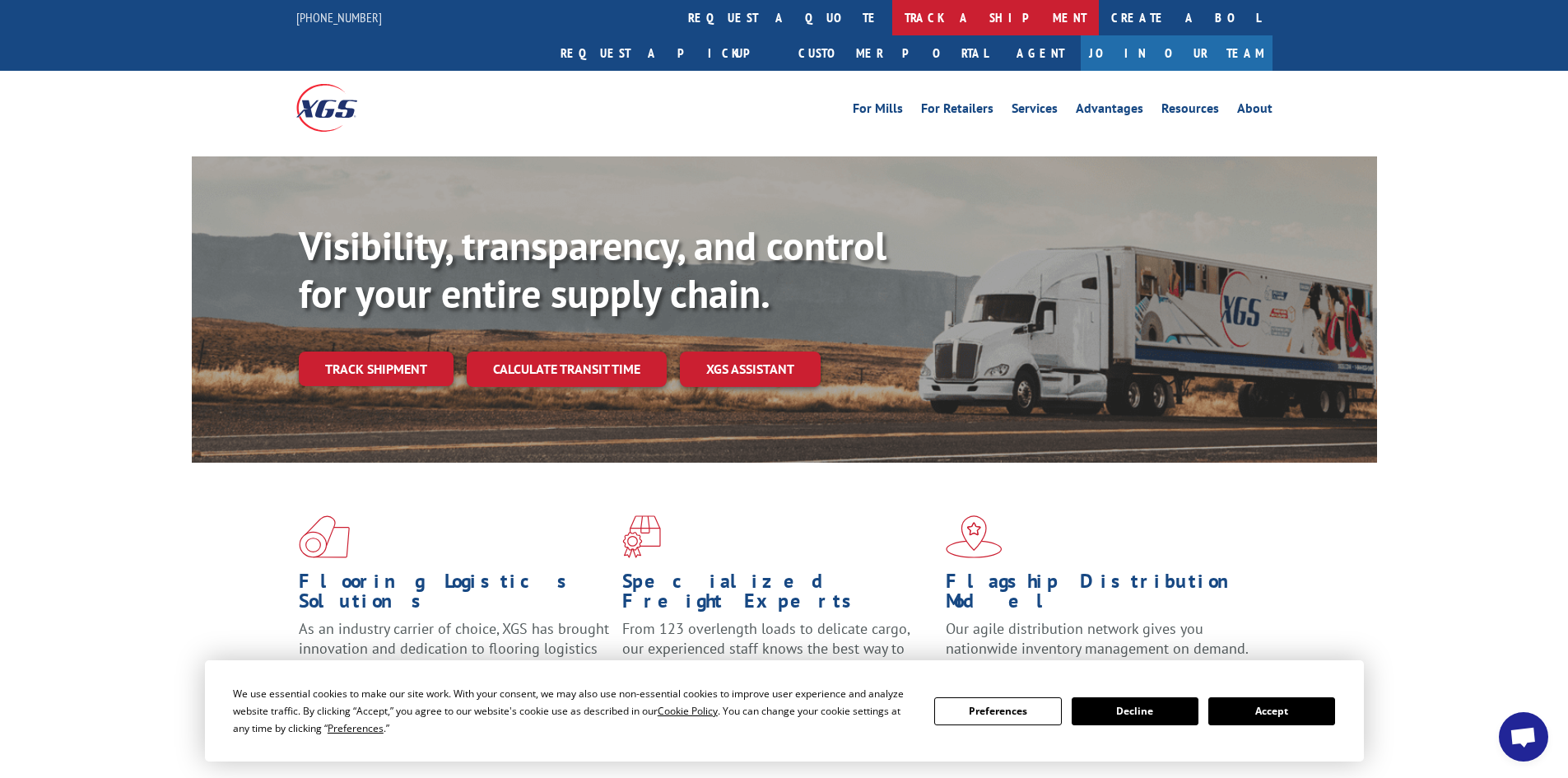
click at [892, 12] on link "track a shipment" at bounding box center [995, 17] width 207 height 36
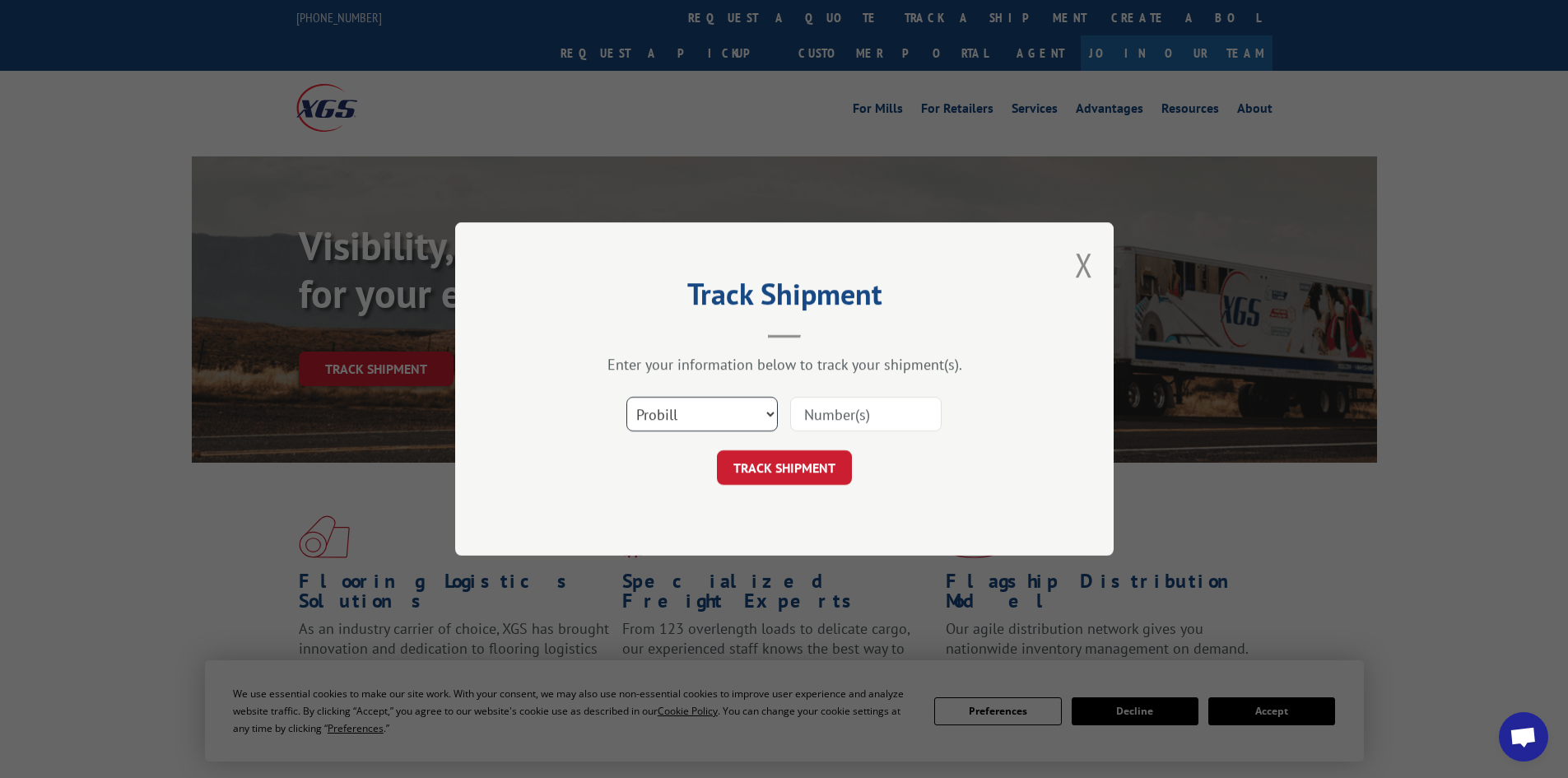
drag, startPoint x: 698, startPoint y: 416, endPoint x: 685, endPoint y: 428, distance: 17.7
click at [698, 416] on select "Select category... Probill BOL PO" at bounding box center [701, 414] width 151 height 35
select select "bol"
click at [626, 396] on select "Select category... Probill BOL PO" at bounding box center [701, 414] width 151 height 35
click at [814, 408] on input at bounding box center [865, 414] width 151 height 35
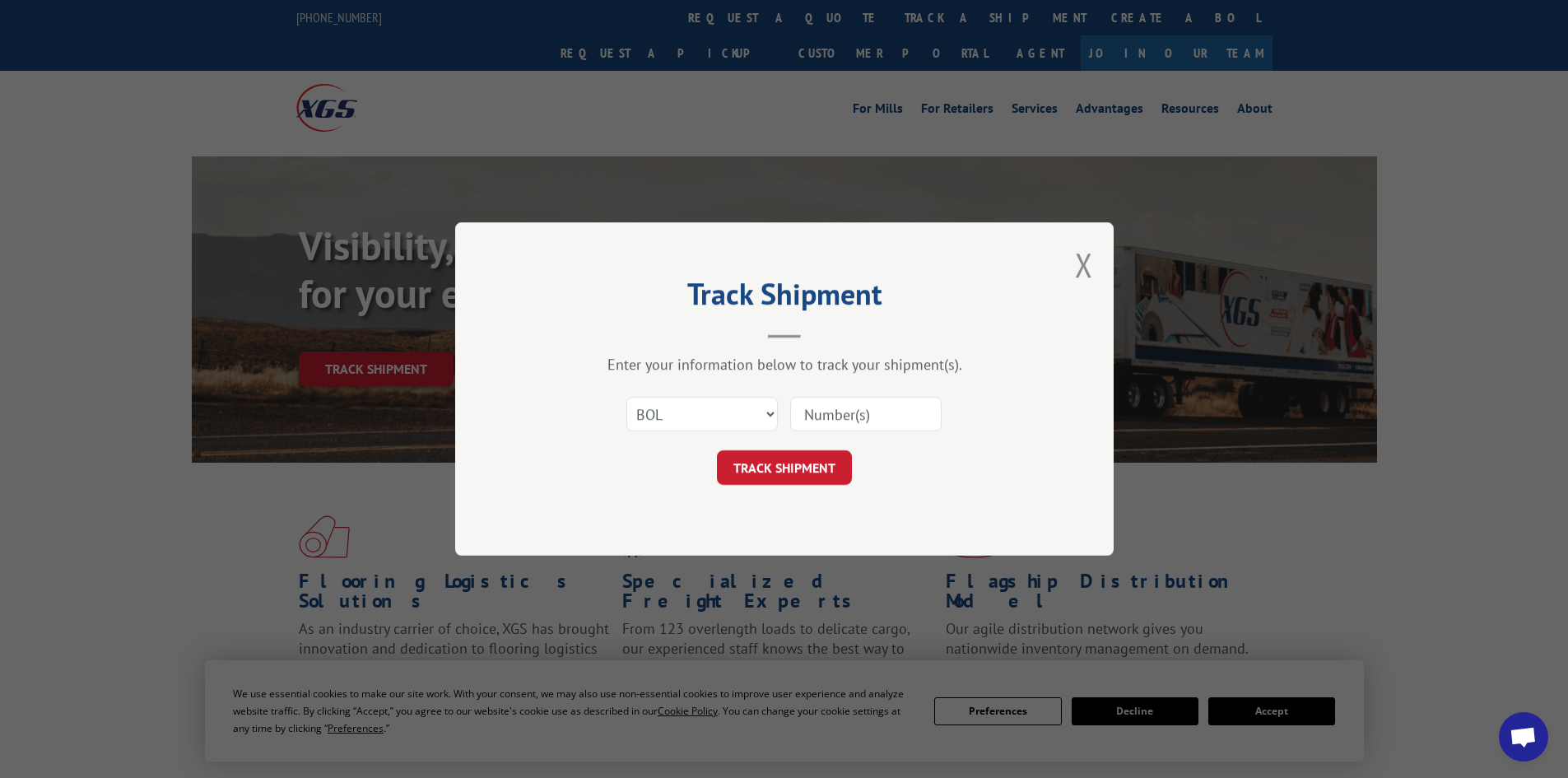
type input "5"
type input "7035304"
click at [785, 471] on button "TRACK SHIPMENT" at bounding box center [784, 468] width 135 height 35
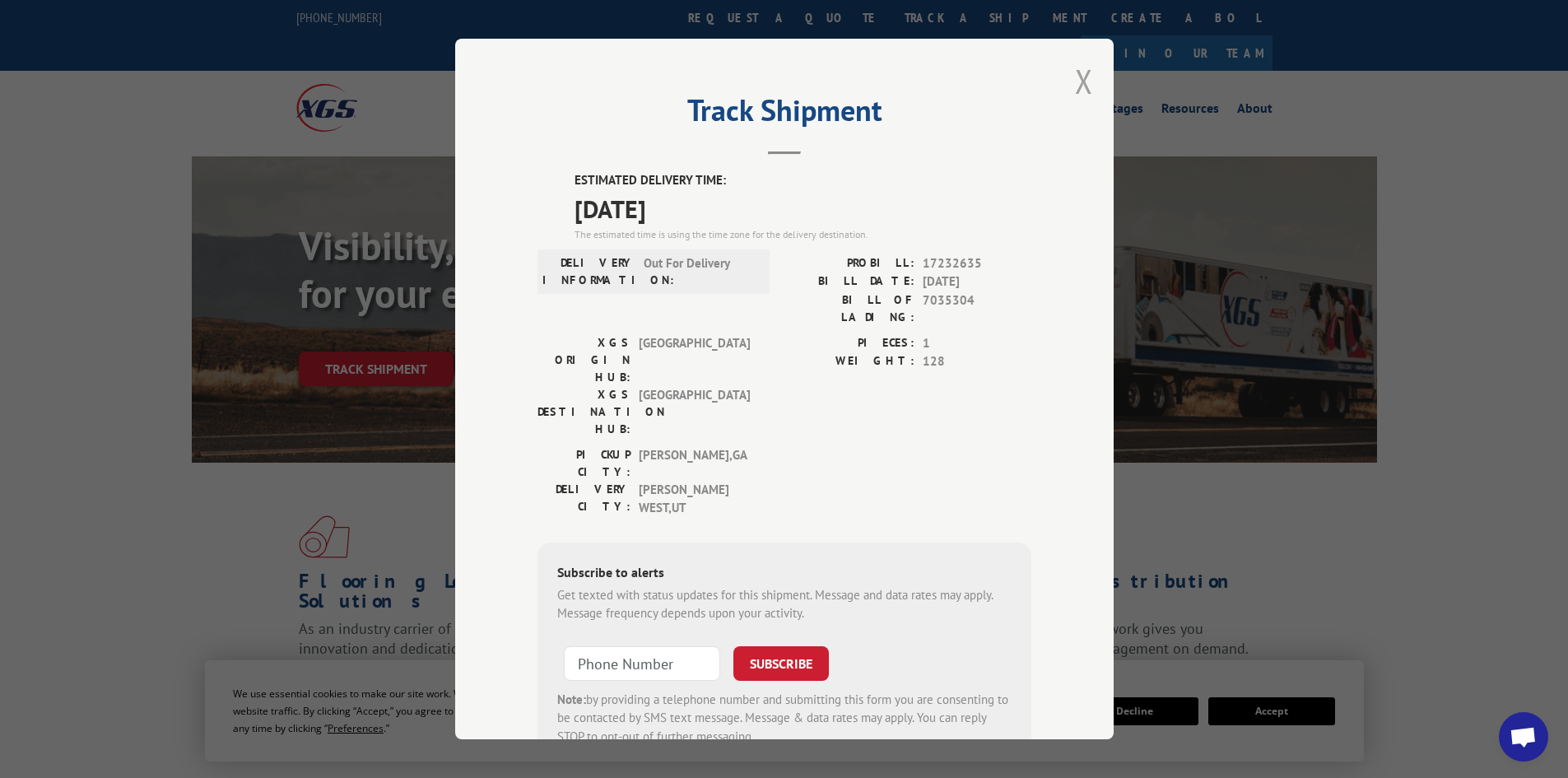
click at [1076, 84] on button "Close modal" at bounding box center [1083, 81] width 18 height 44
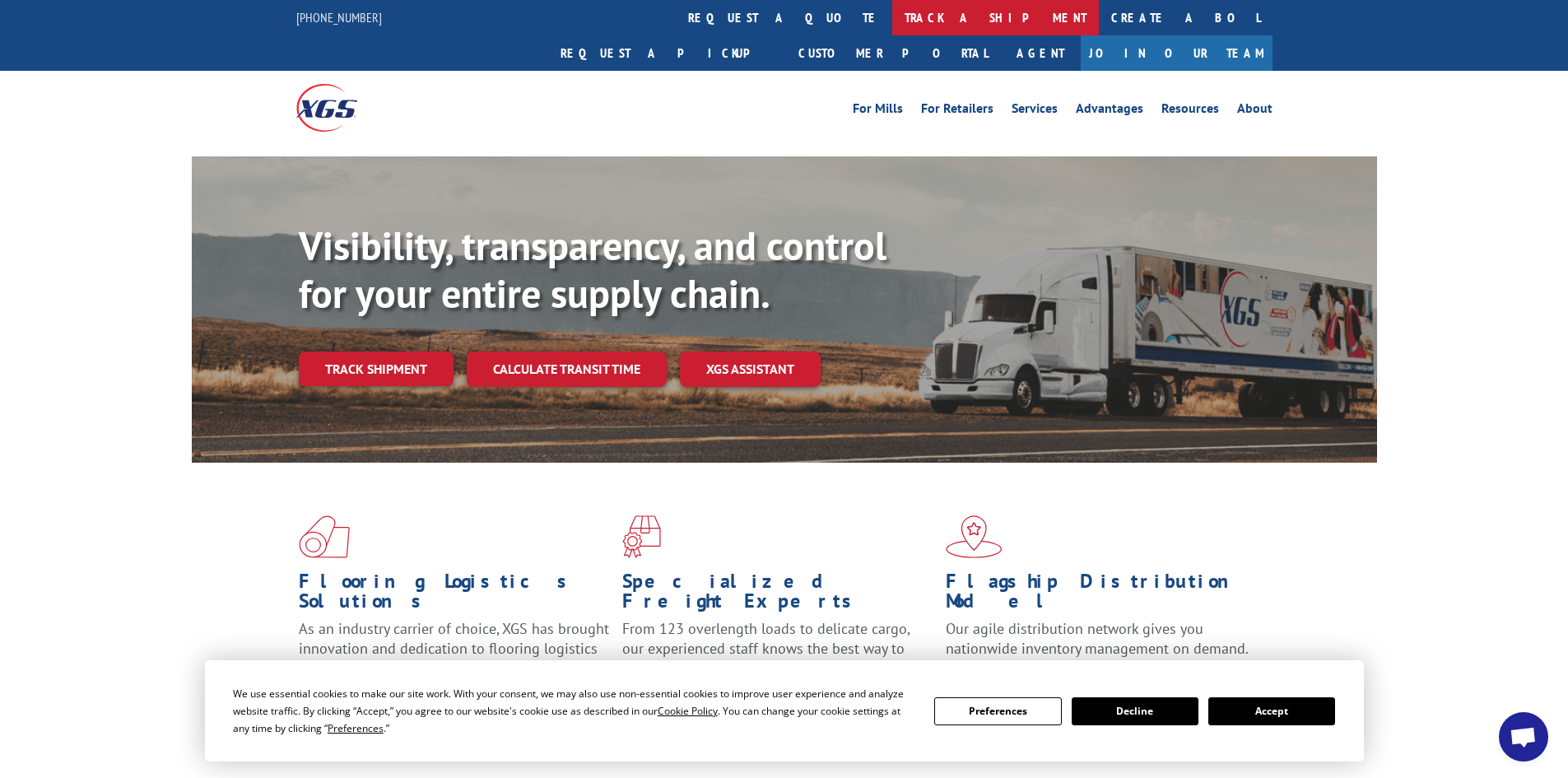
click at [892, 20] on link "track a shipment" at bounding box center [995, 17] width 207 height 36
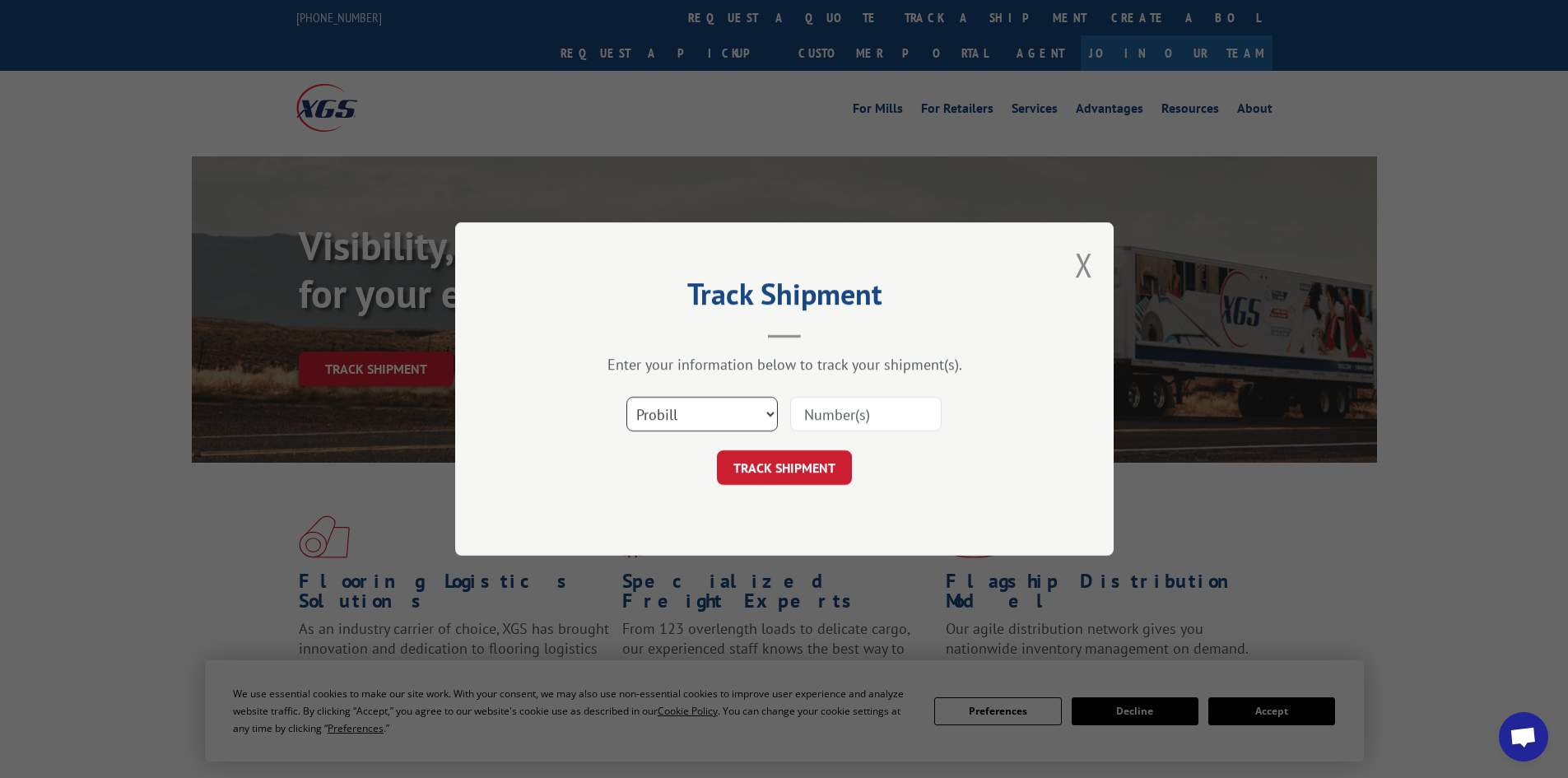
click at [669, 409] on select "Select category... Probill BOL PO" at bounding box center [701, 414] width 151 height 35
select select "bol"
click at [626, 396] on select "Select category... Probill BOL PO" at bounding box center [701, 414] width 151 height 35
click at [846, 413] on input at bounding box center [865, 414] width 151 height 35
type input "7043308"
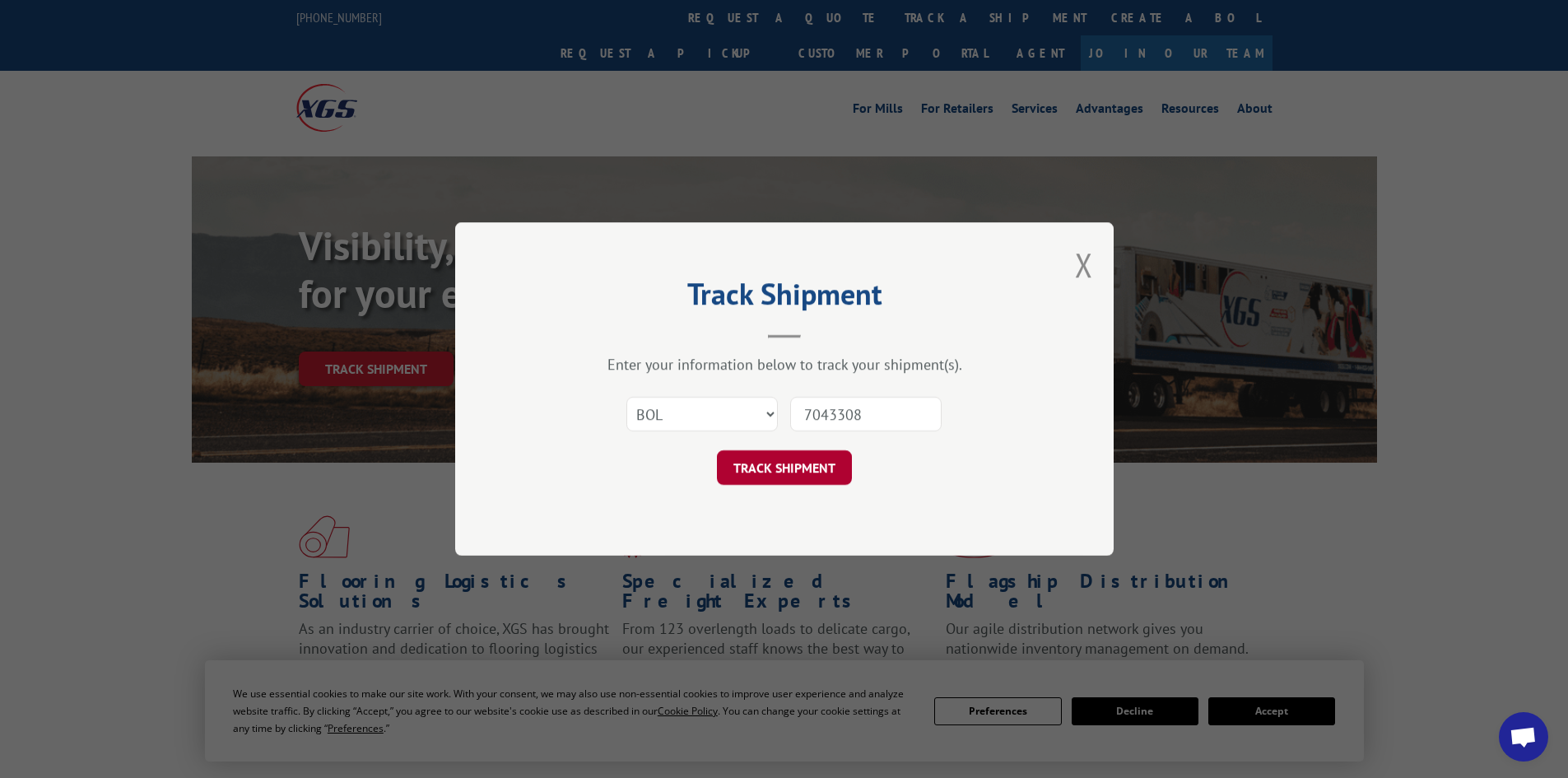
click at [801, 472] on button "TRACK SHIPMENT" at bounding box center [784, 468] width 135 height 35
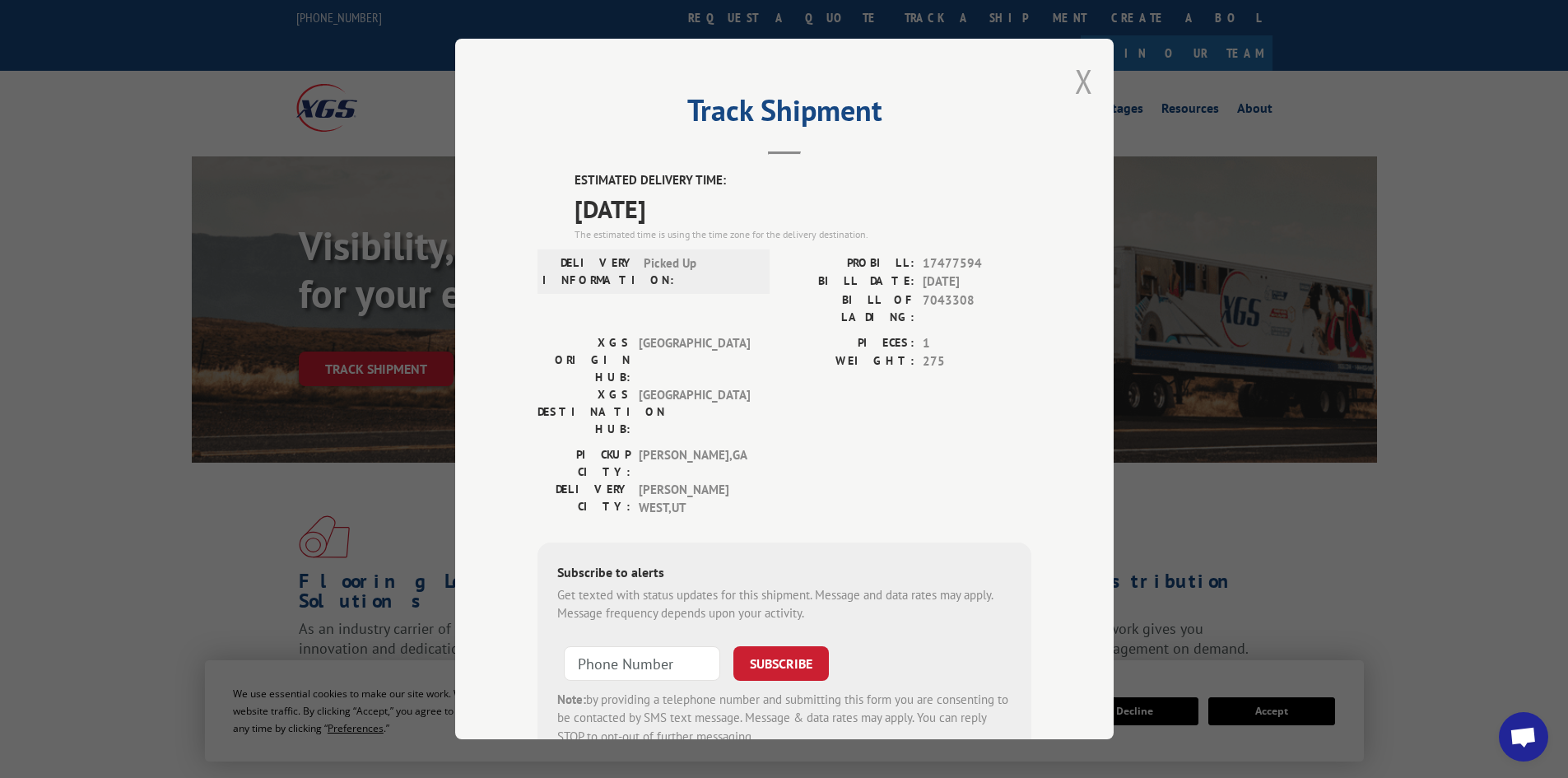
click at [1075, 83] on button "Close modal" at bounding box center [1083, 81] width 18 height 44
